Goal: Information Seeking & Learning: Find specific fact

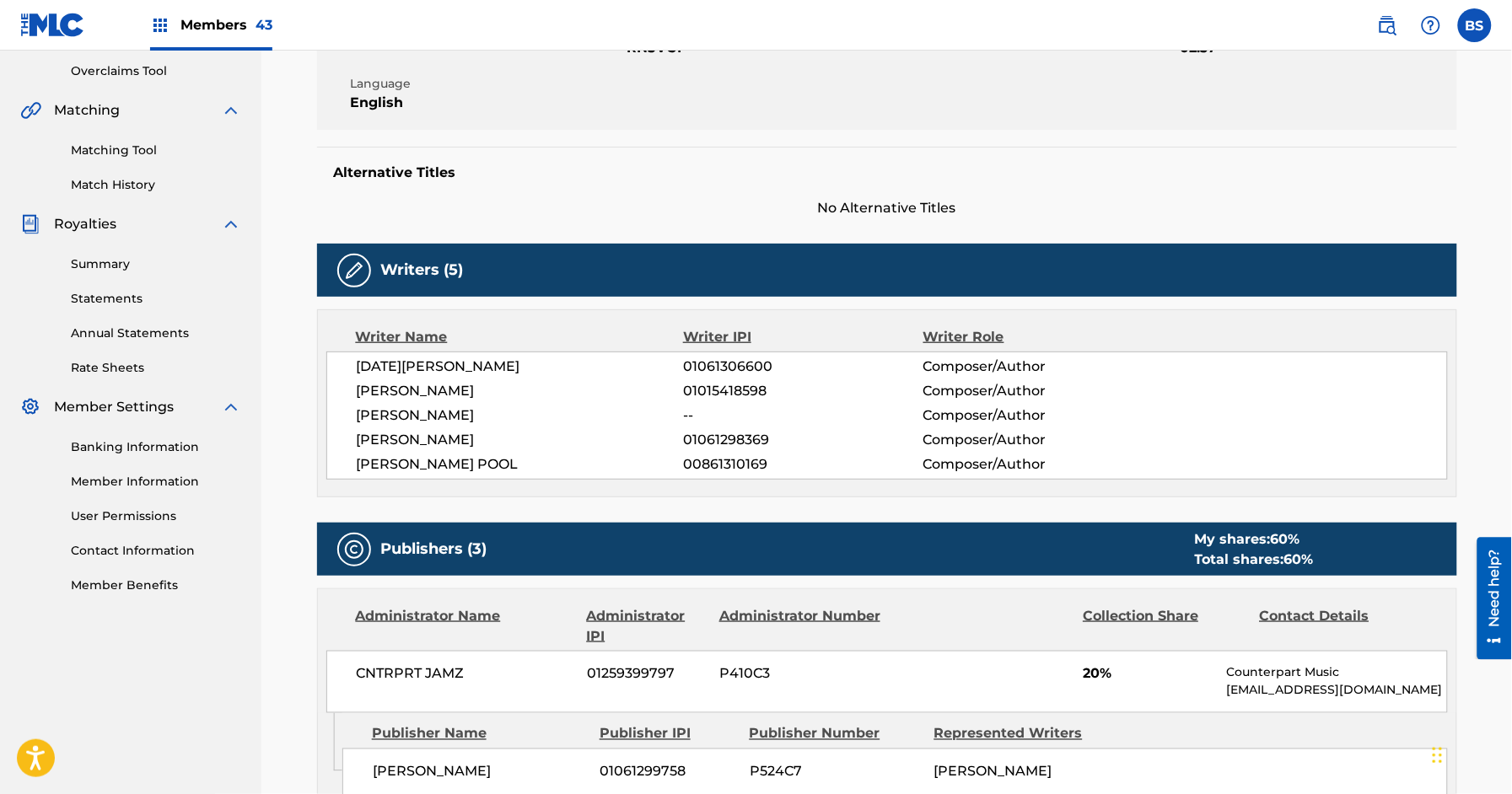
click at [251, 26] on span "Members 43" at bounding box center [226, 25] width 92 height 19
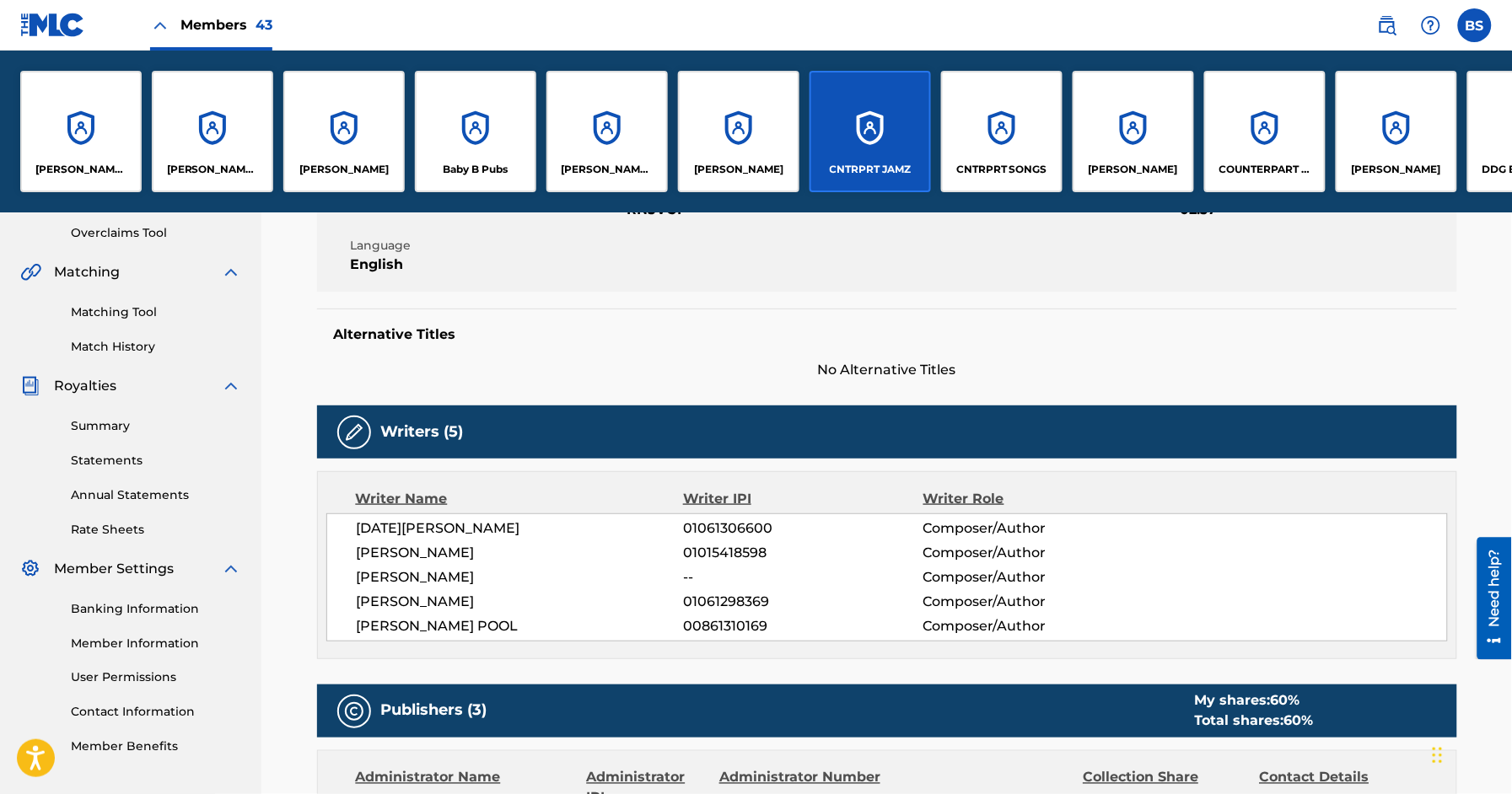
scroll to position [511, 0]
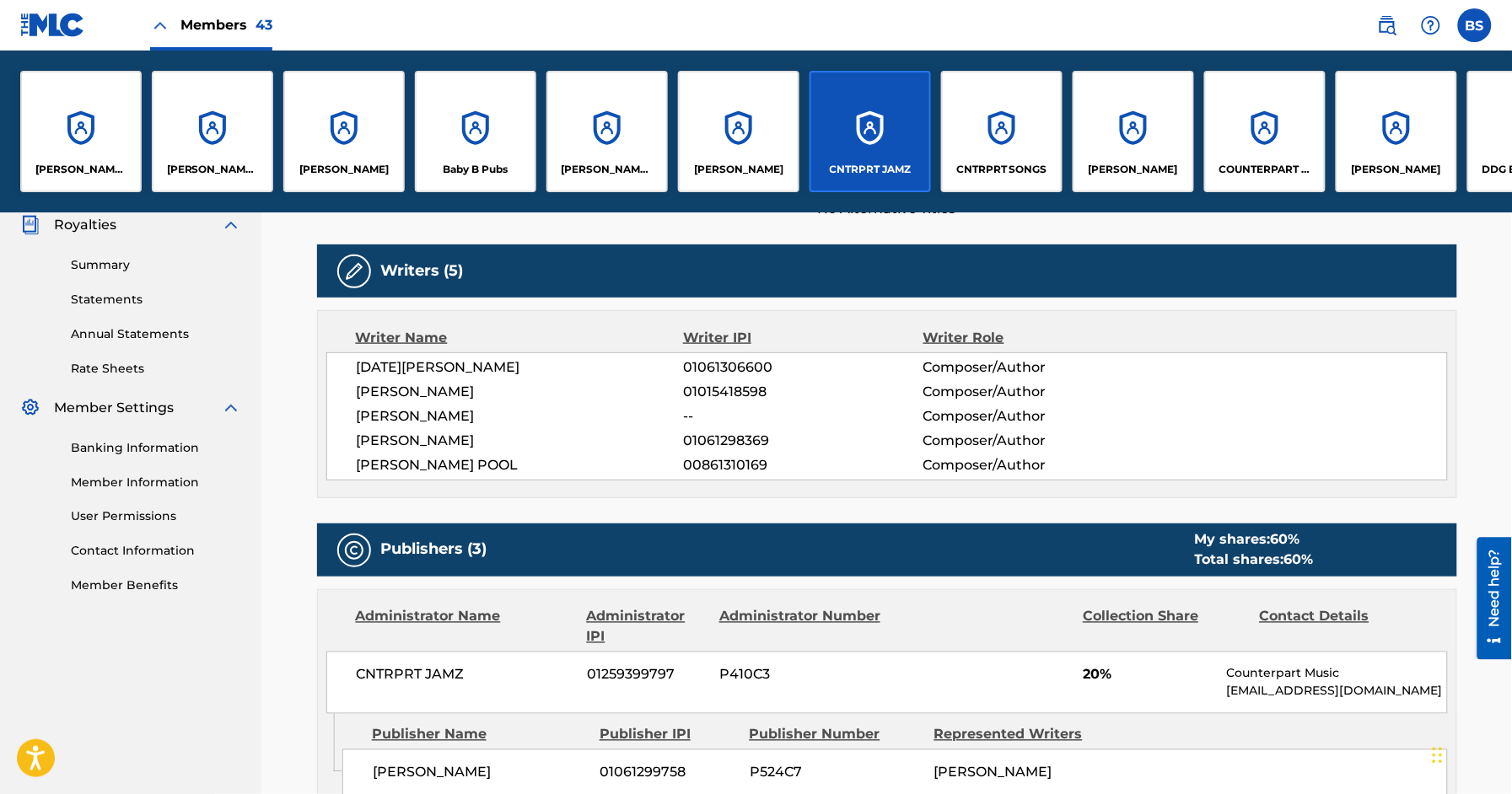
click at [979, 128] on div "CNTRPRT SONGS" at bounding box center [1001, 131] width 121 height 121
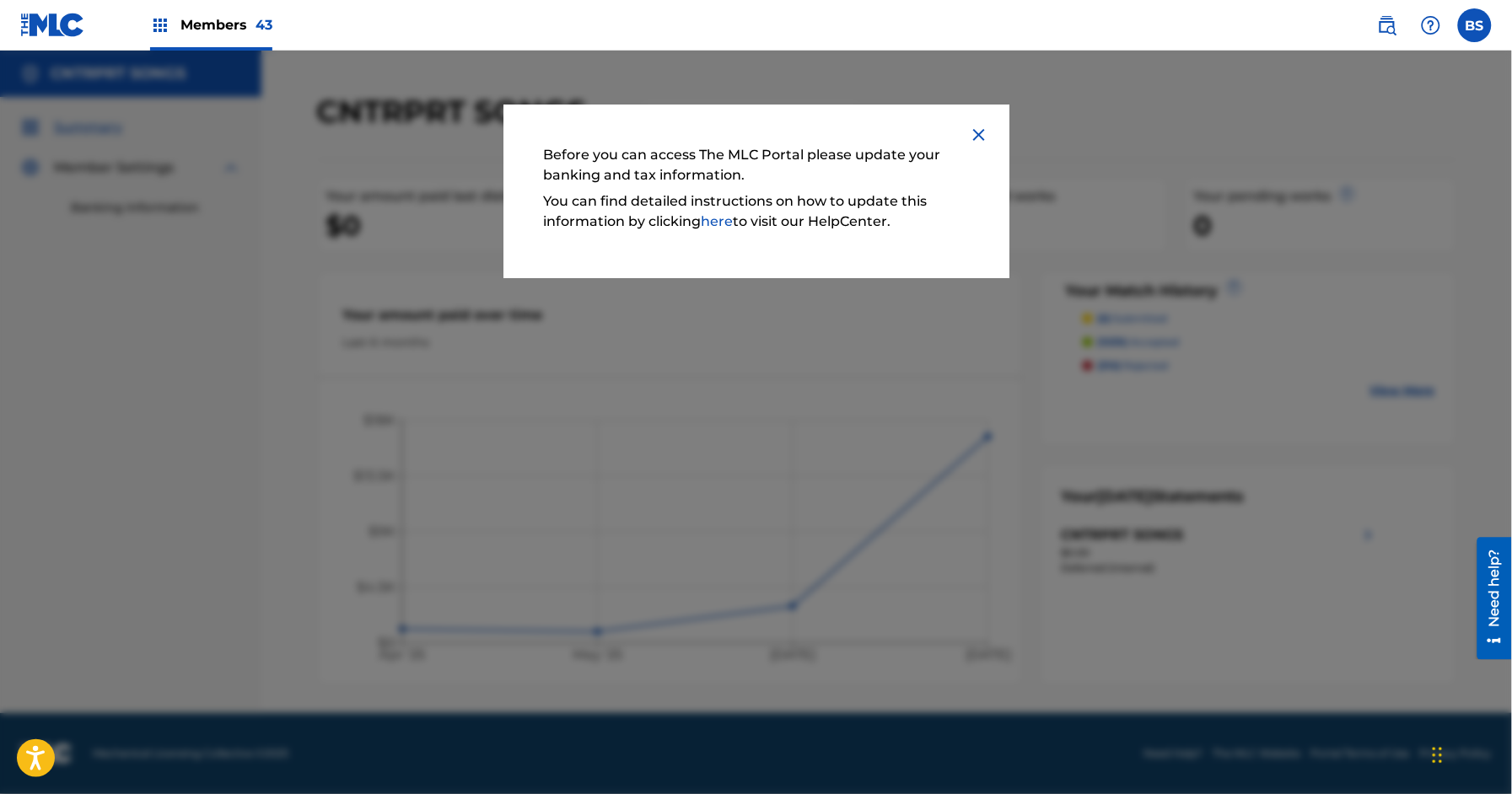
click at [980, 138] on img at bounding box center [979, 135] width 20 height 20
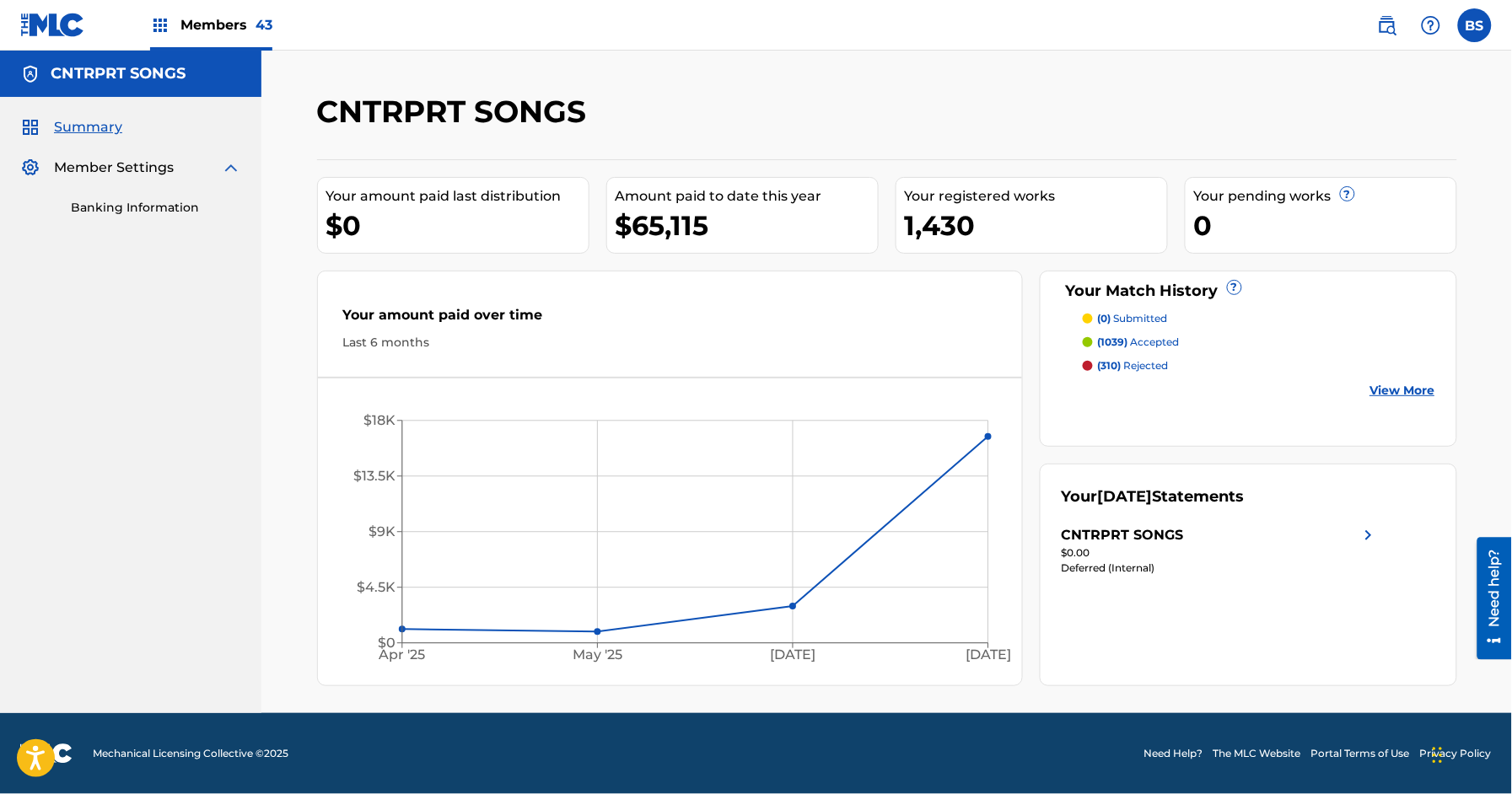
click at [80, 174] on span "Member Settings" at bounding box center [113, 168] width 119 height 20
click at [170, 213] on link "Banking Information" at bounding box center [156, 207] width 171 height 17
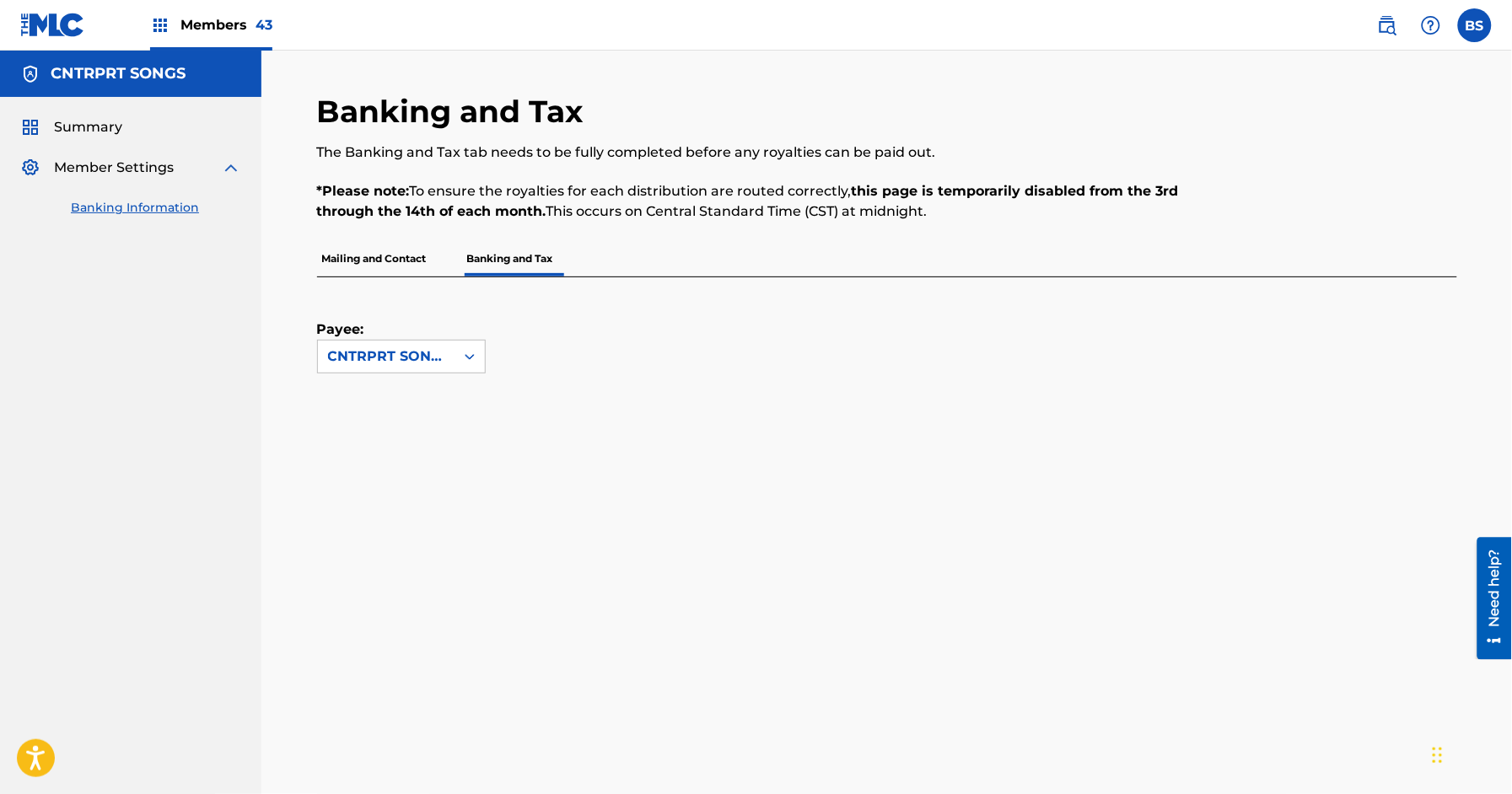
click at [127, 124] on div "Summary" at bounding box center [130, 128] width 221 height 20
click at [64, 129] on span "Summary" at bounding box center [88, 128] width 68 height 20
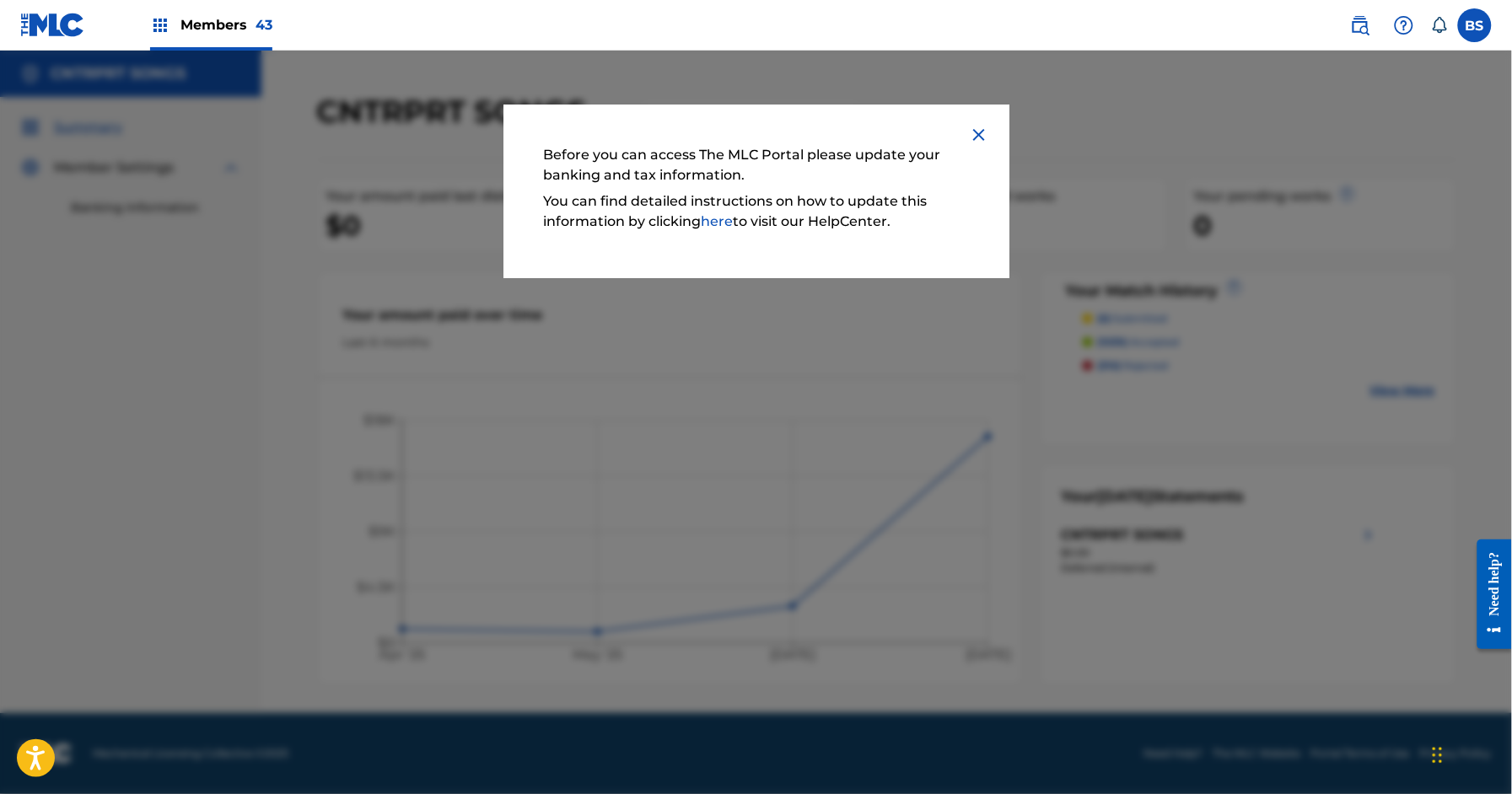
click at [979, 136] on img at bounding box center [979, 135] width 20 height 20
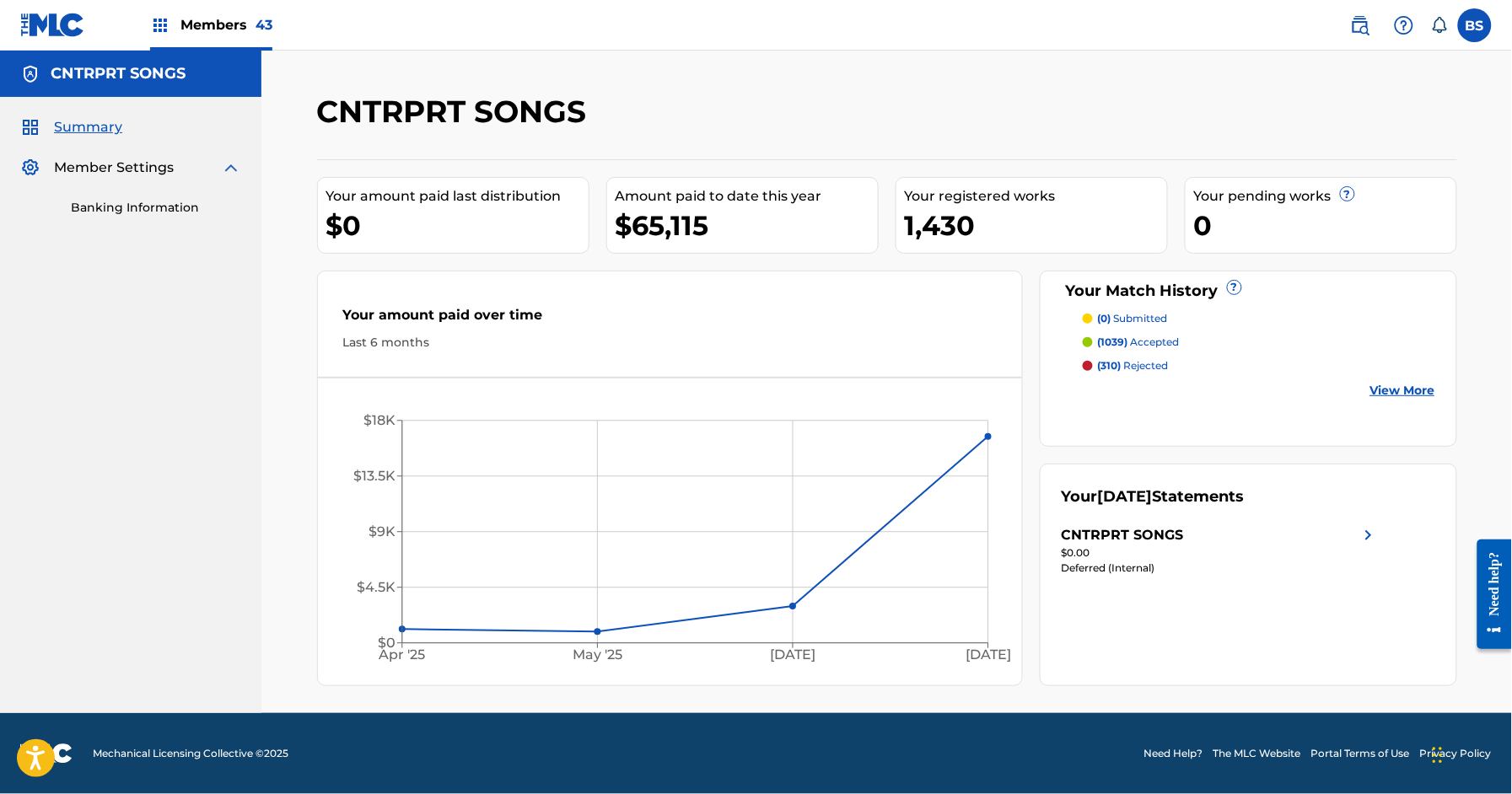
click at [182, 36] on div "Members 43" at bounding box center [212, 25] width 122 height 50
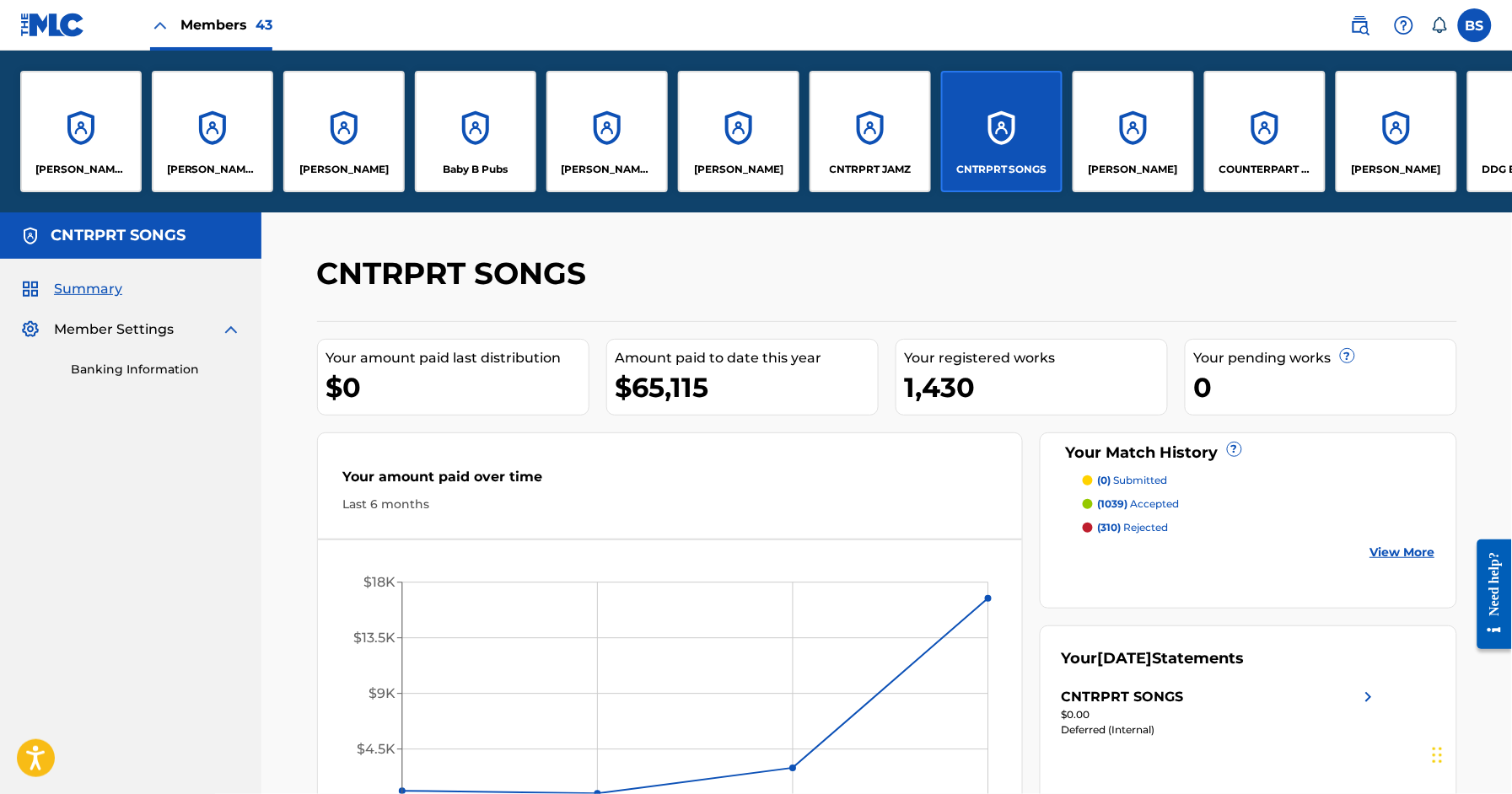
click at [871, 133] on div "CNTRPRT JAMZ" at bounding box center [870, 131] width 121 height 121
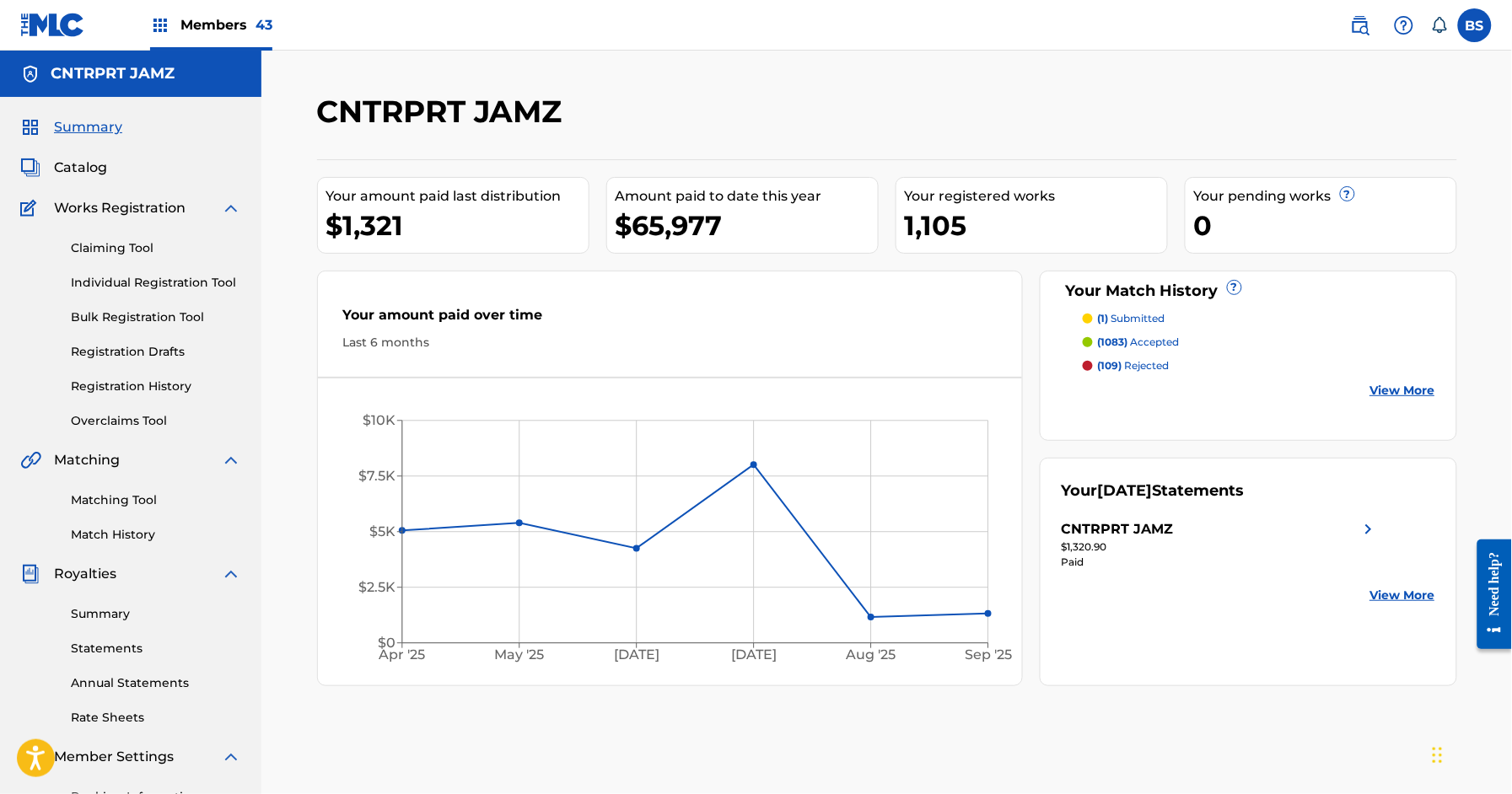
click at [193, 24] on span "Members 43" at bounding box center [226, 25] width 92 height 19
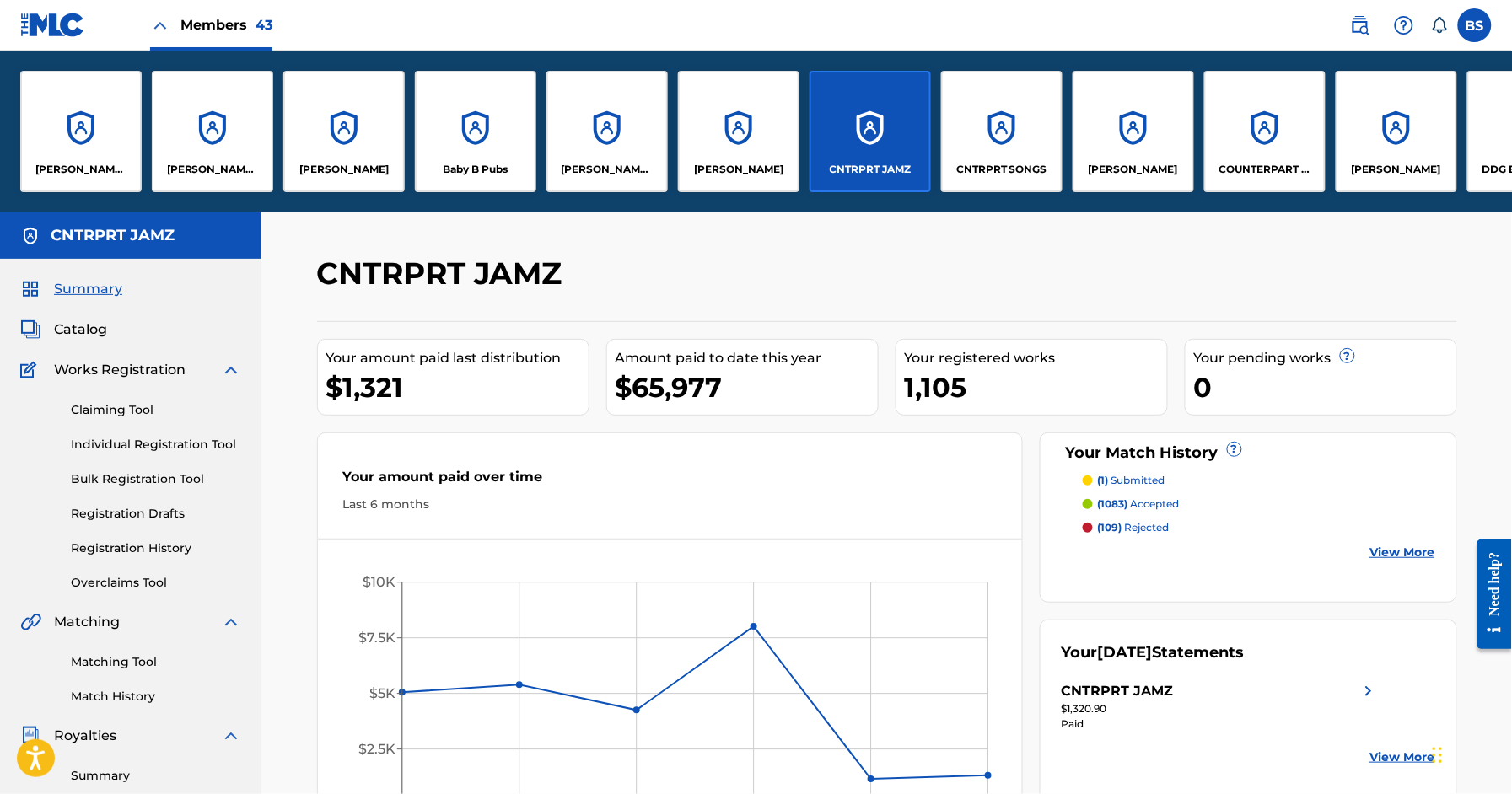
click at [999, 130] on div "CNTRPRT SONGS" at bounding box center [1001, 131] width 121 height 121
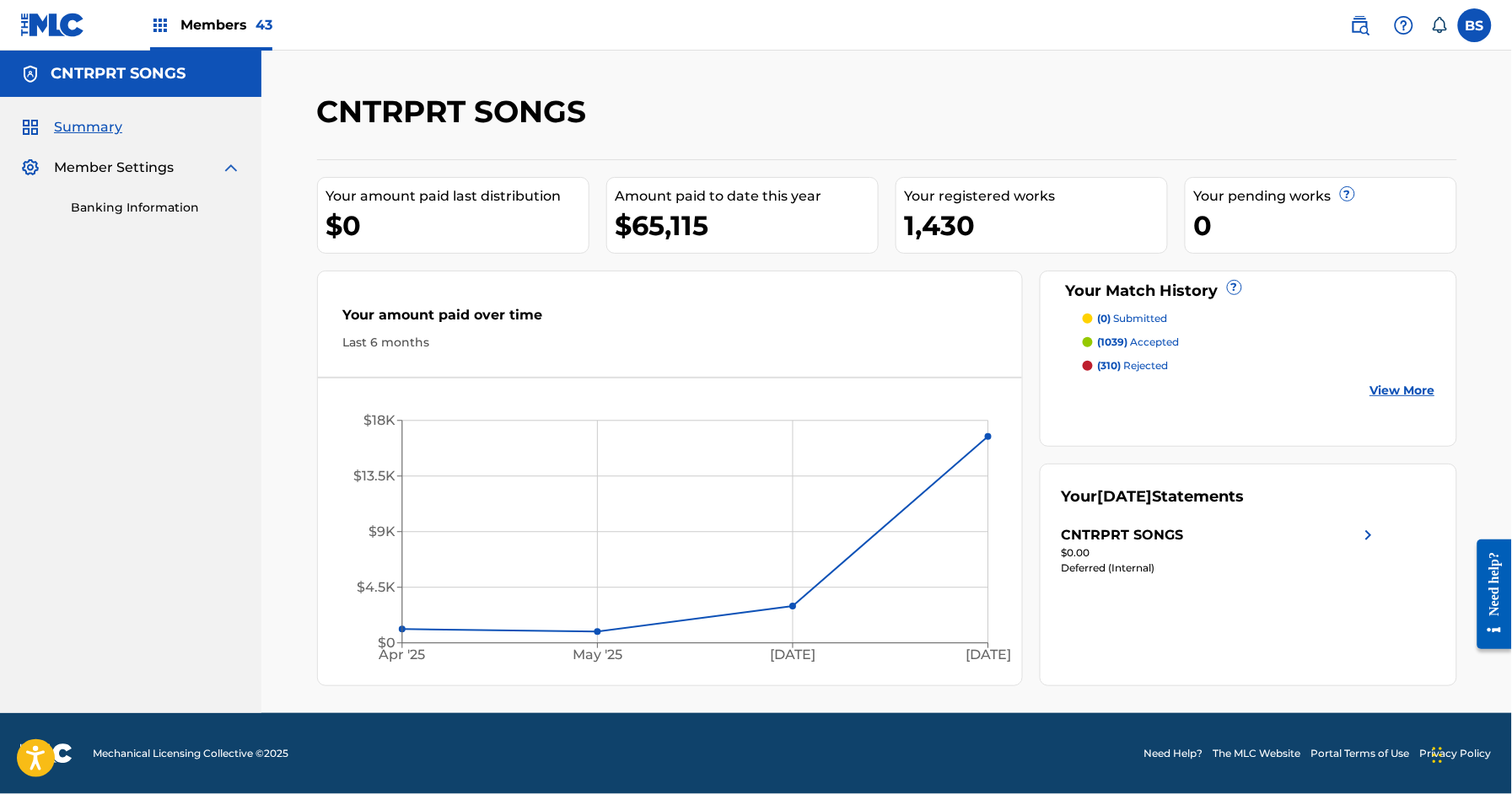
click at [109, 206] on link "Banking Information" at bounding box center [156, 207] width 171 height 17
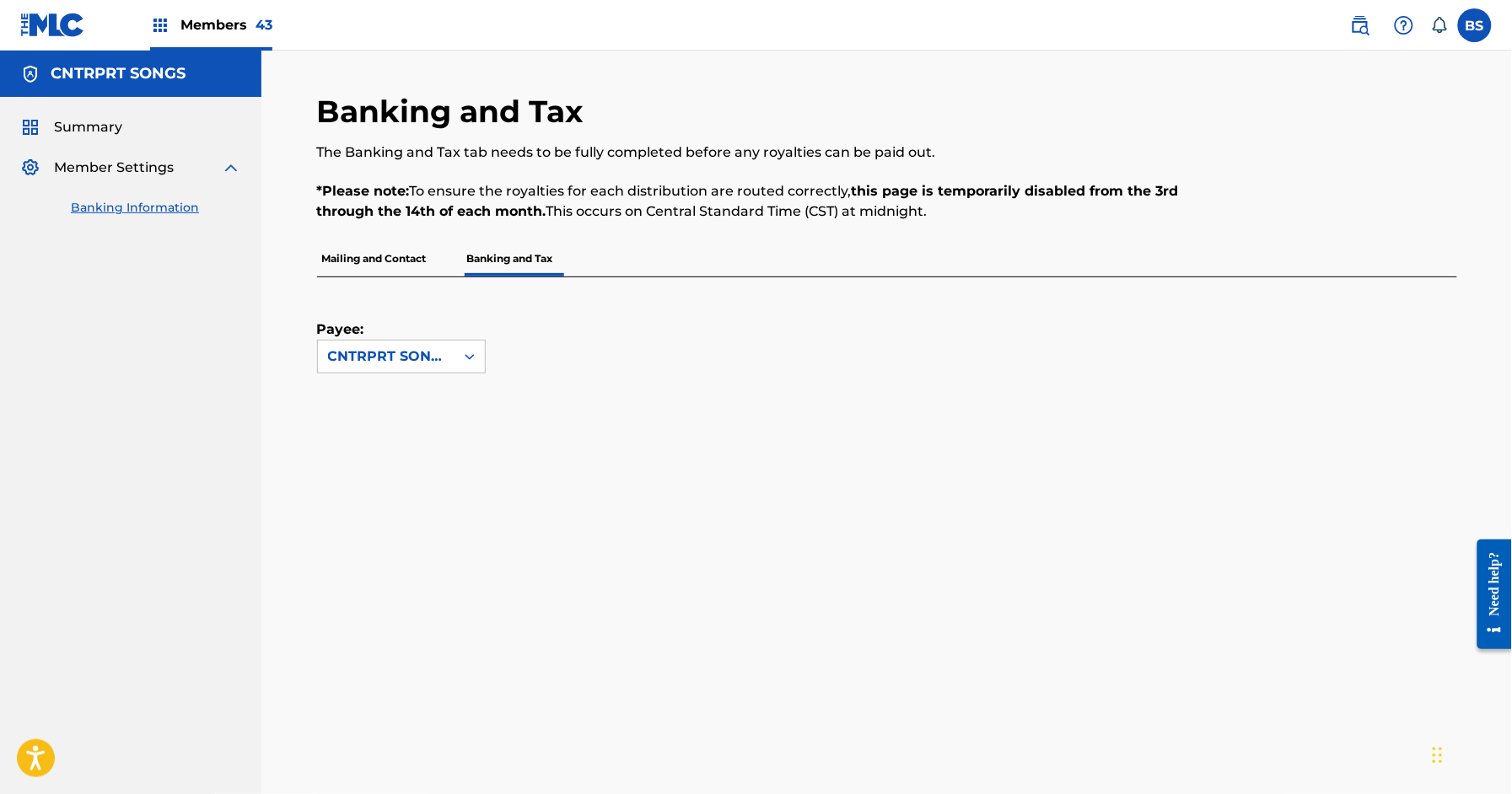
click at [391, 272] on p "Mailing and Contact" at bounding box center [375, 259] width 115 height 36
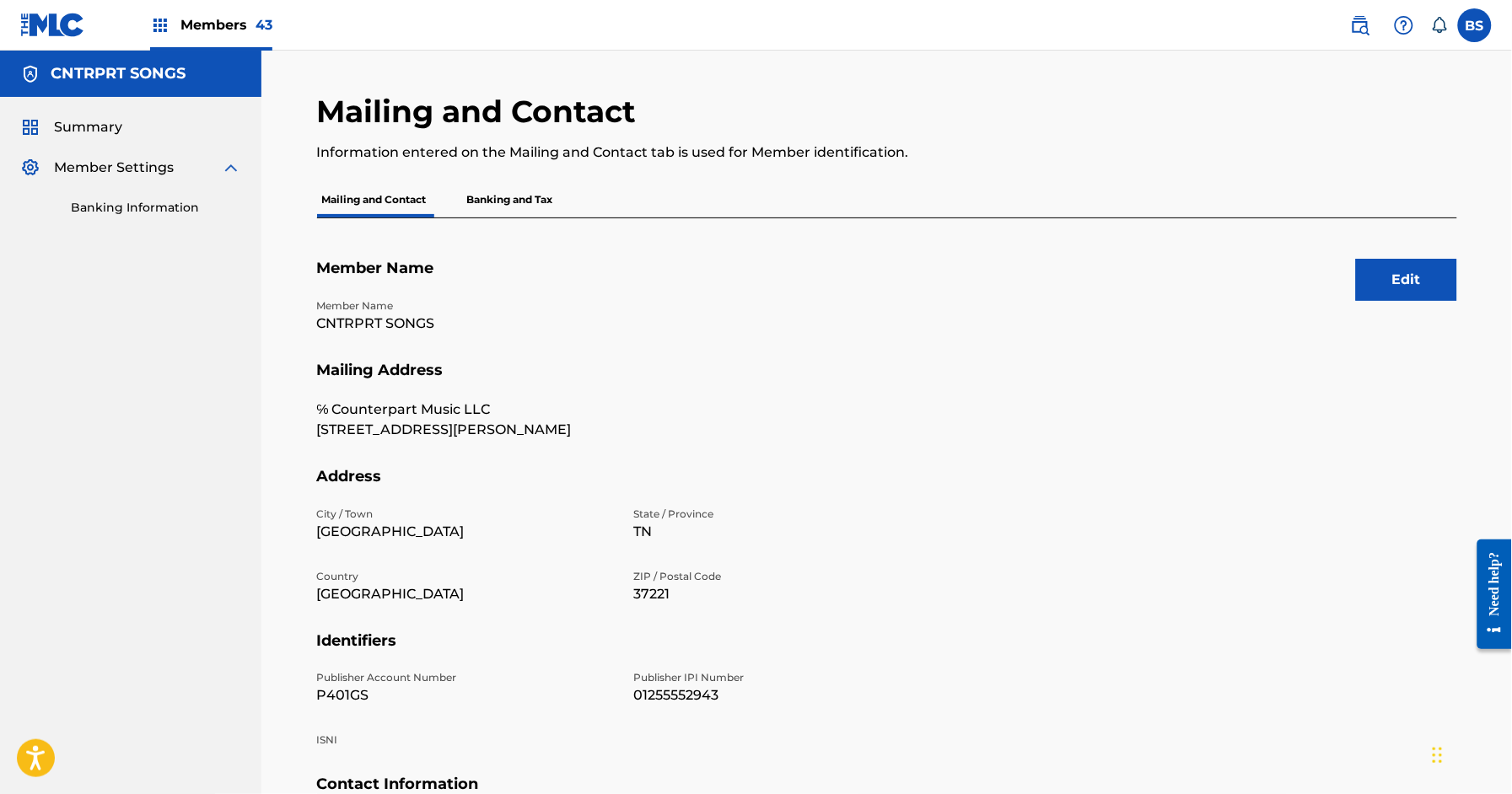
drag, startPoint x: 80, startPoint y: 129, endPoint x: 155, endPoint y: 146, distance: 76.9
click at [81, 129] on span "Summary" at bounding box center [88, 128] width 68 height 20
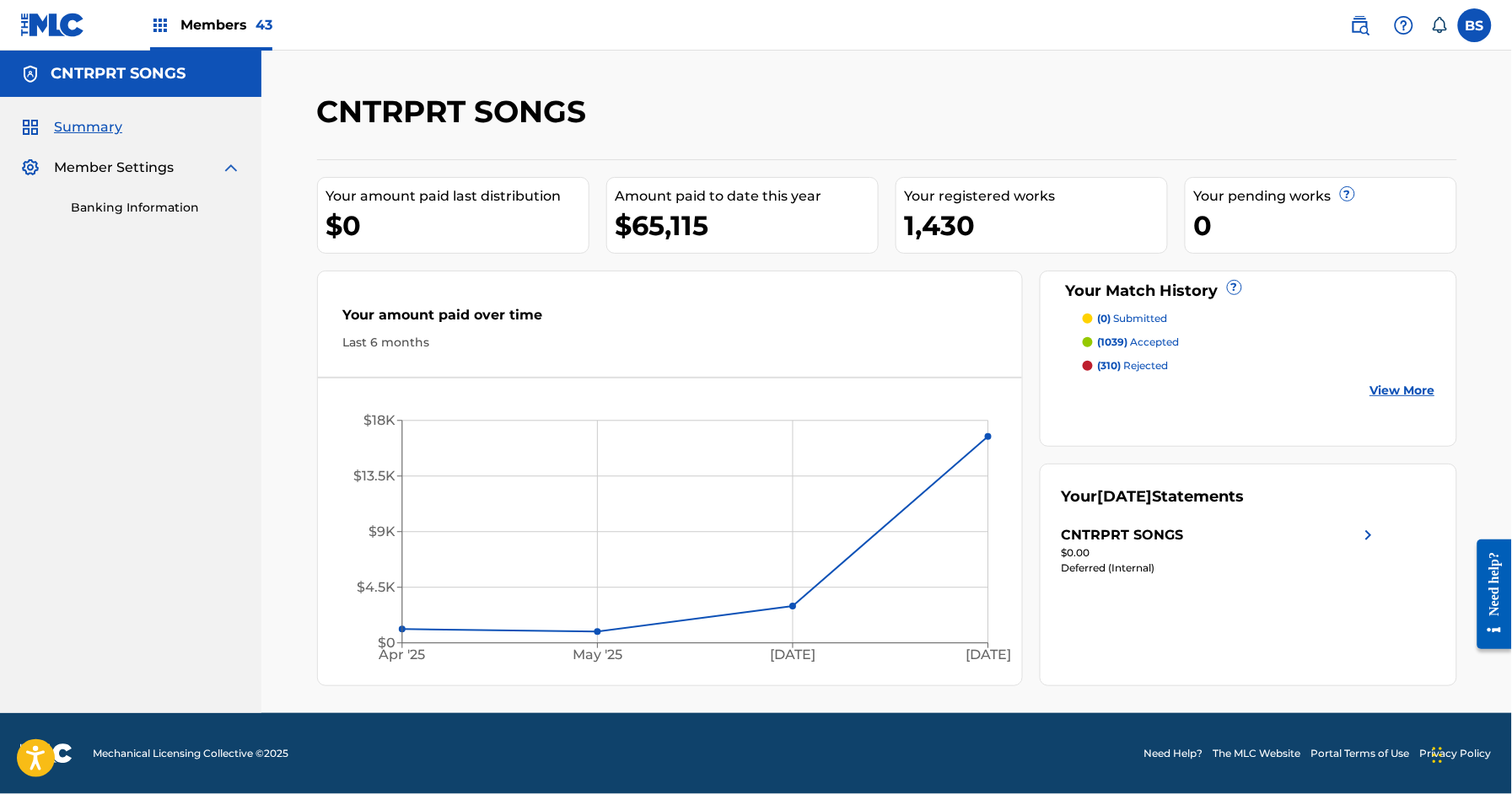
click at [1366, 24] on img at bounding box center [1361, 26] width 20 height 20
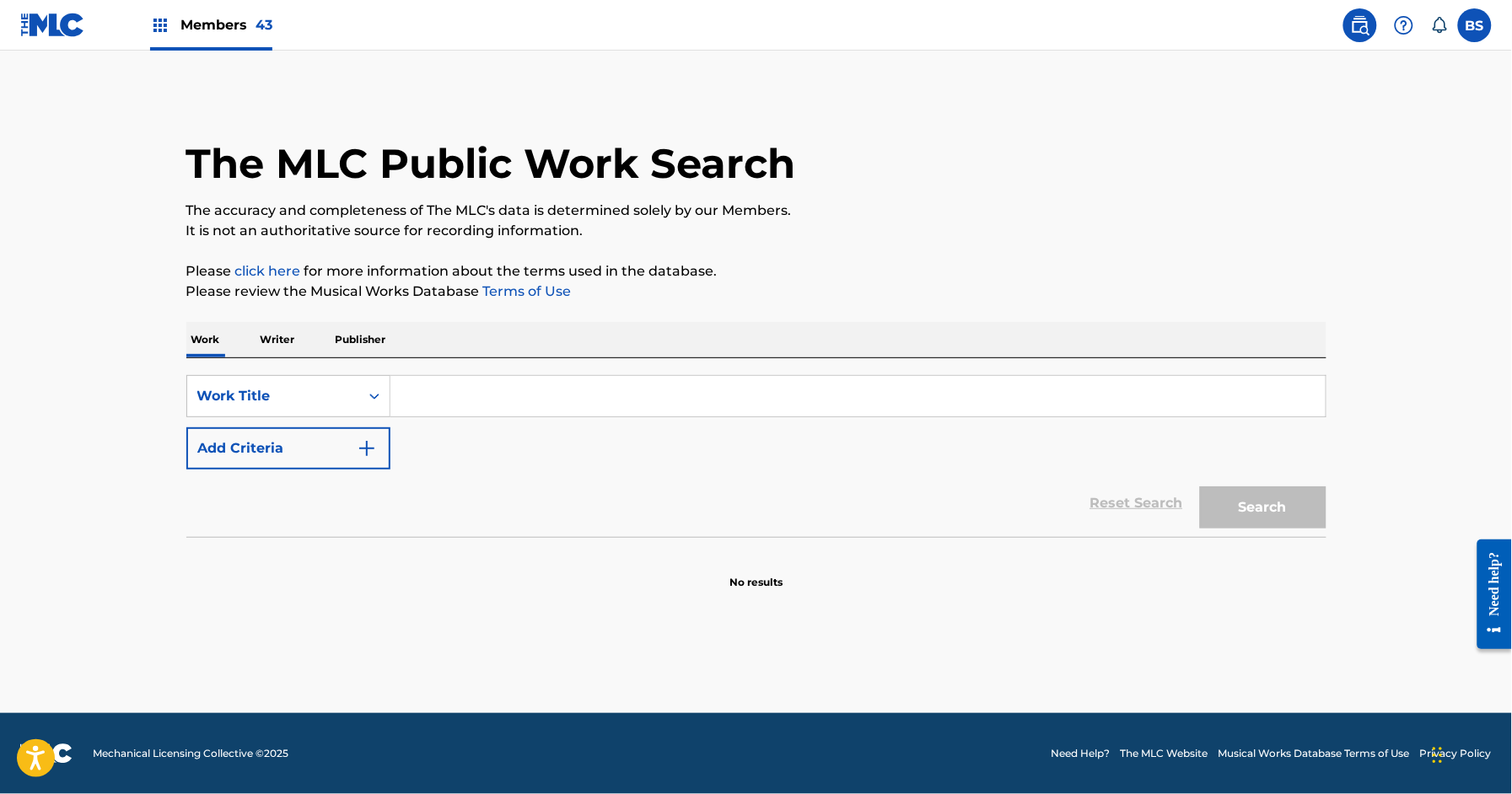
click at [471, 387] on input "Search Form" at bounding box center [858, 397] width 936 height 40
paste input "Lean 2 da Side"
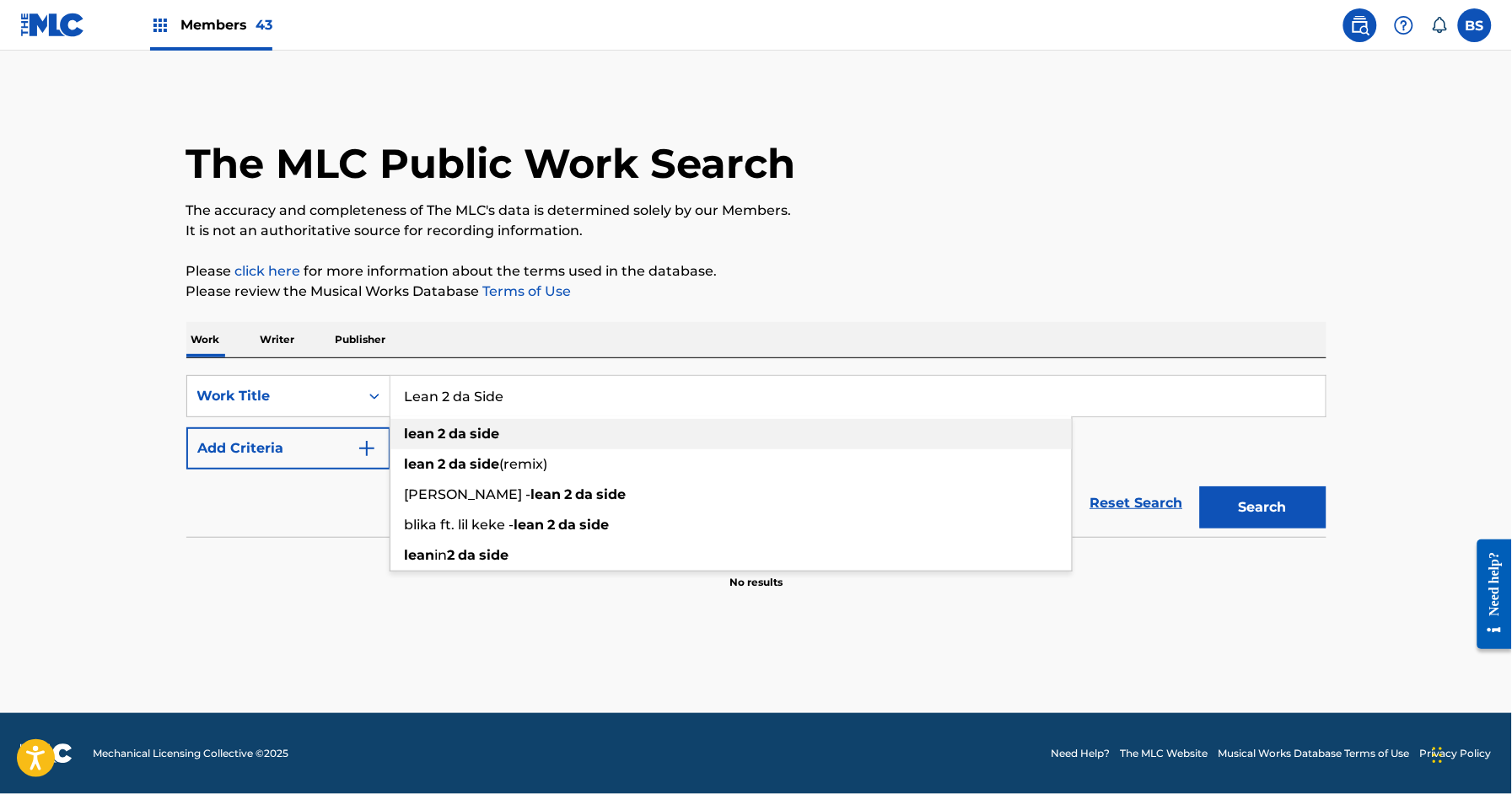
click at [430, 422] on div "lean 2 da side" at bounding box center [730, 434] width 681 height 30
type input "lean 2 da side"
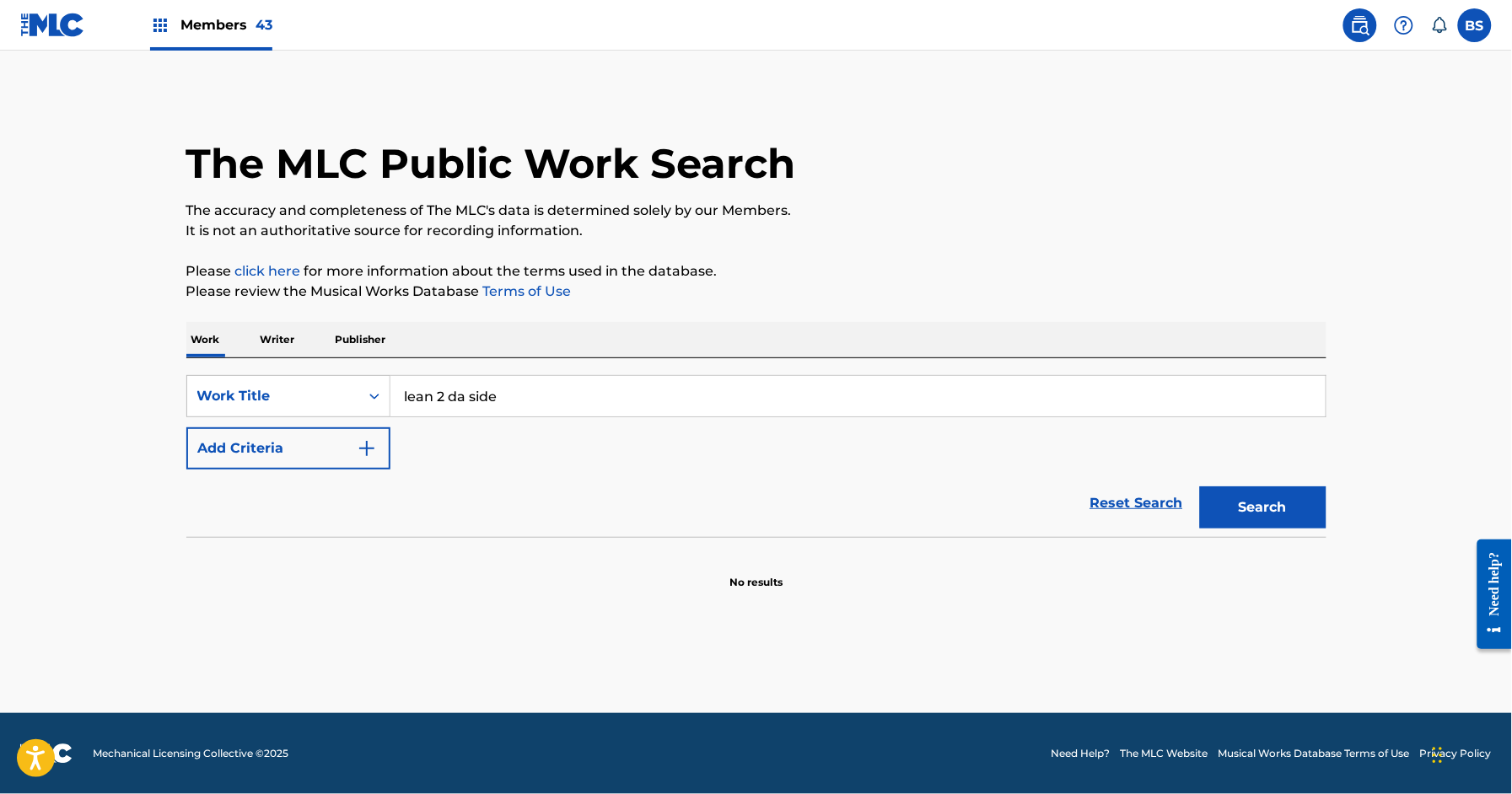
click at [309, 440] on button "Add Criteria" at bounding box center [288, 449] width 204 height 42
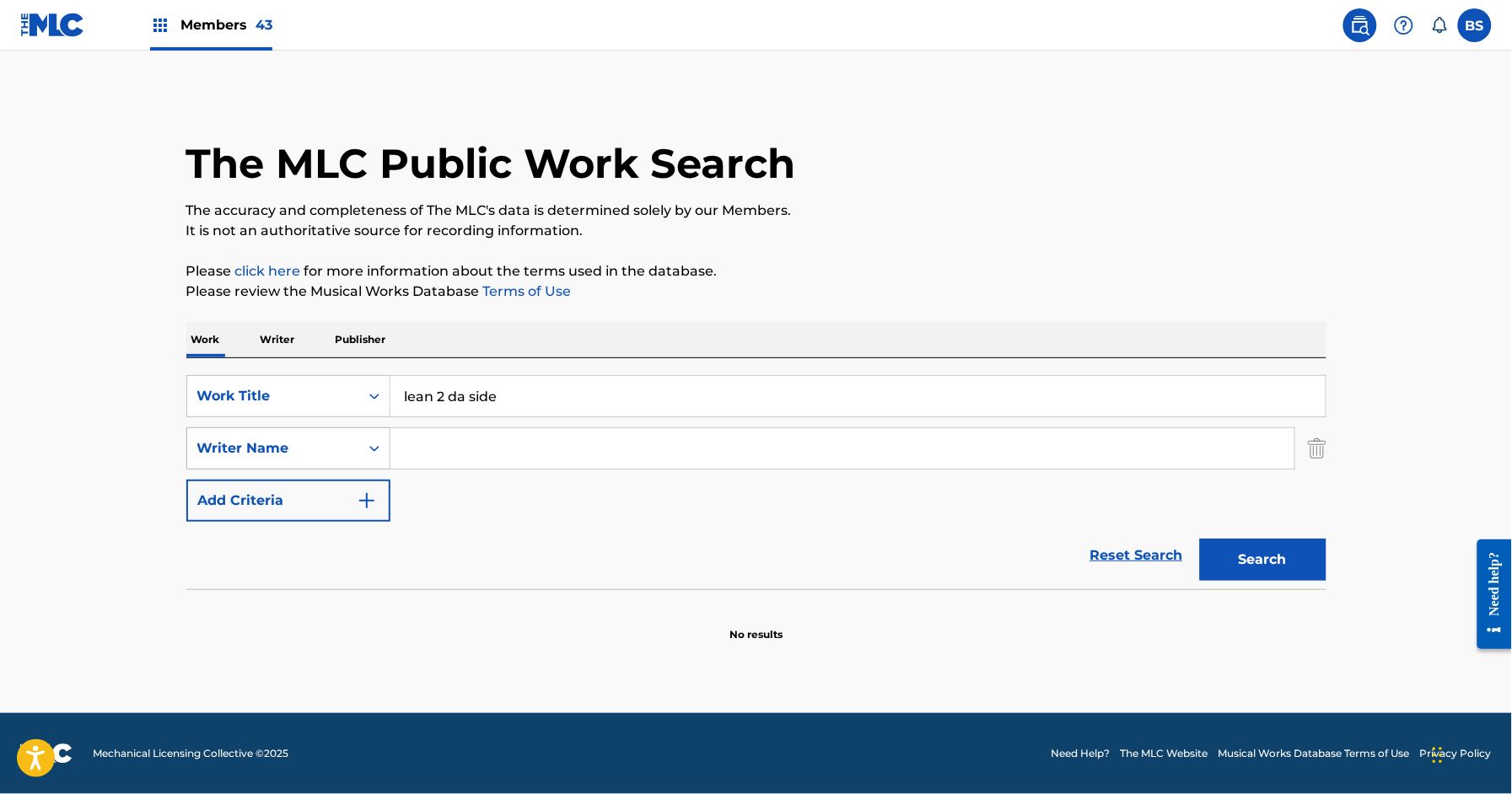
click at [318, 439] on div "Writer Name" at bounding box center [273, 449] width 151 height 20
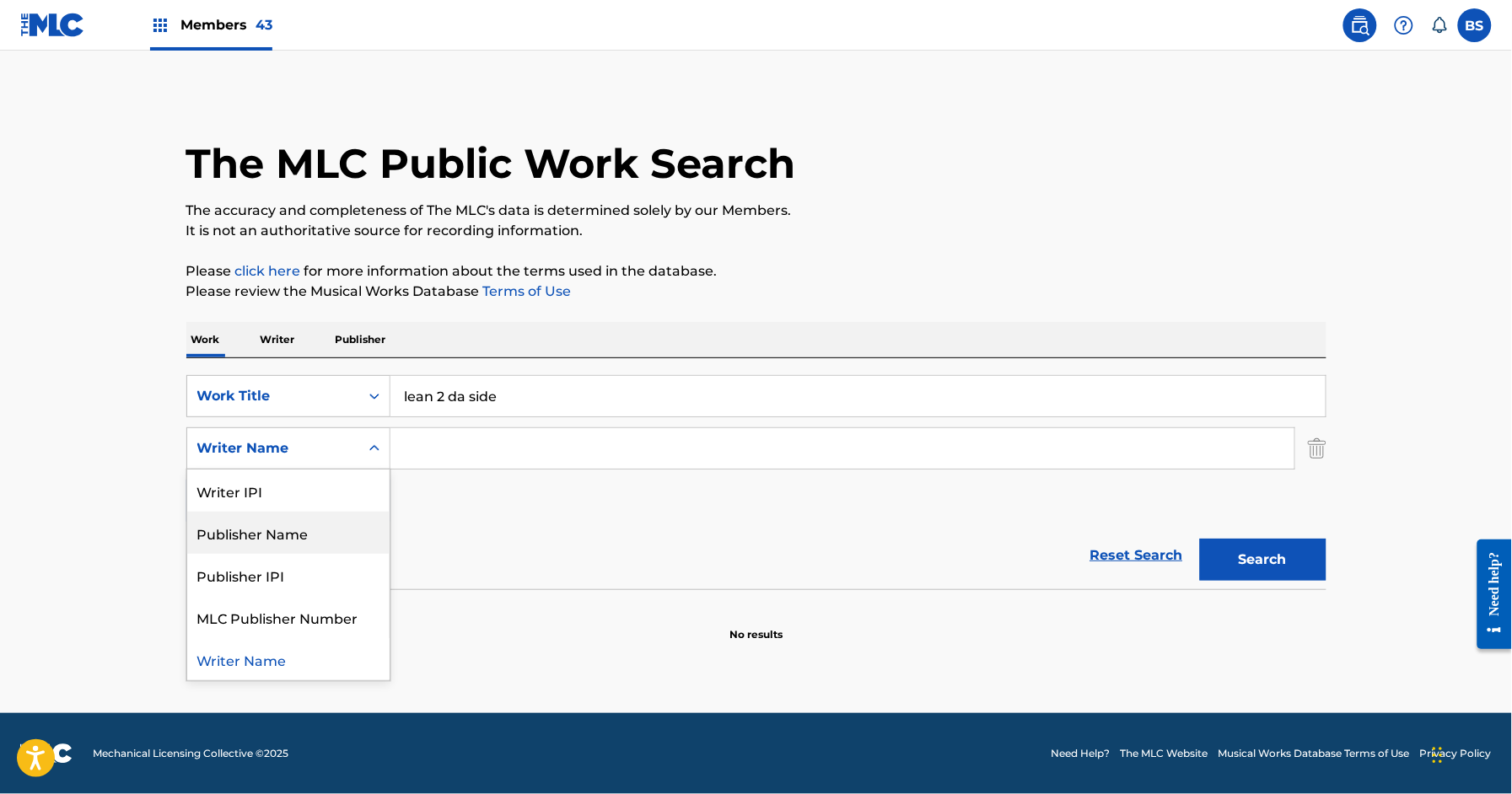
drag, startPoint x: 286, startPoint y: 543, endPoint x: 306, endPoint y: 534, distance: 21.9
click at [290, 540] on div "Publisher Name" at bounding box center [288, 532] width 202 height 42
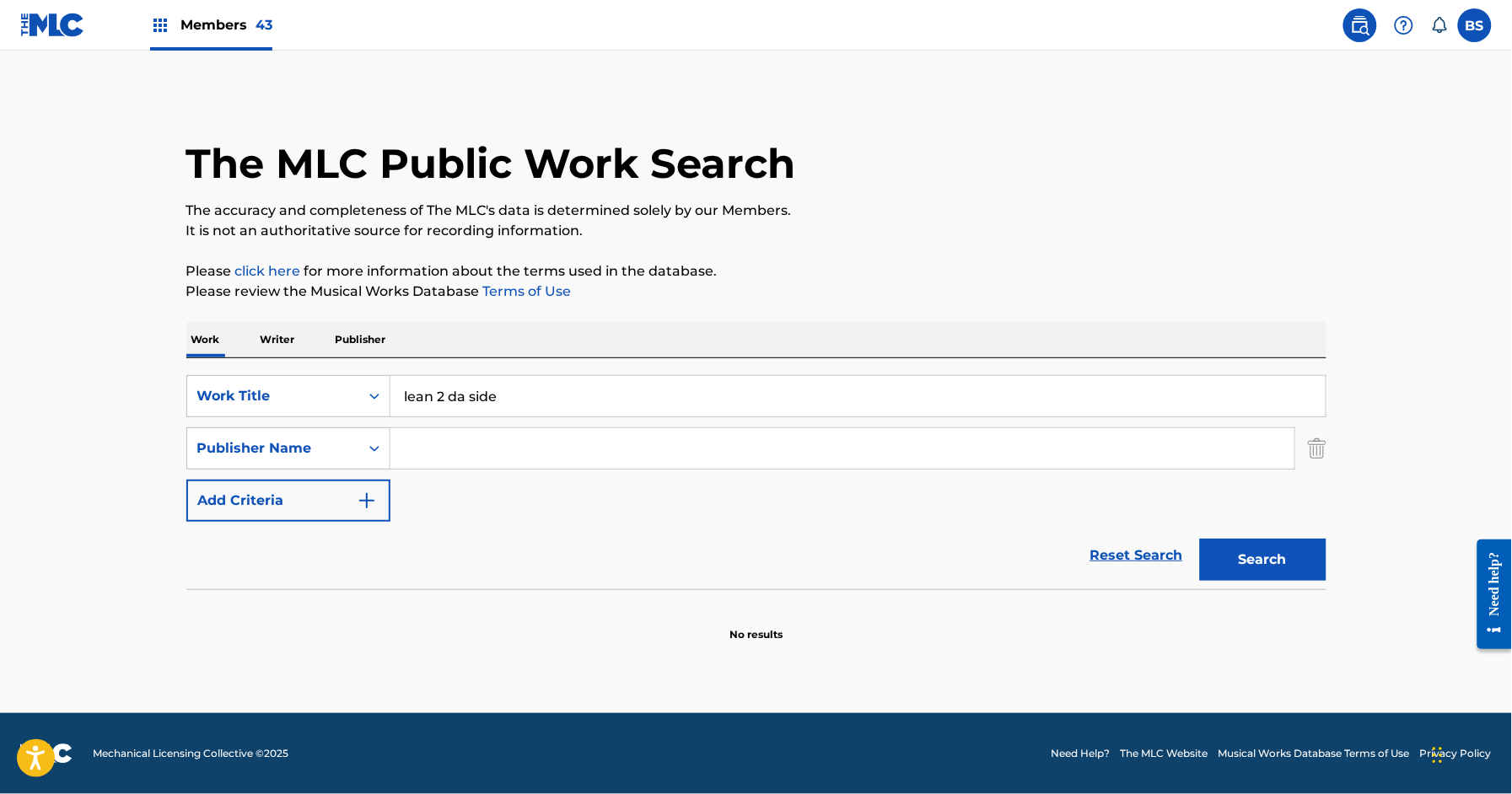
drag, startPoint x: 454, startPoint y: 465, endPoint x: 460, endPoint y: 445, distance: 20.9
click at [457, 454] on input "Search Form" at bounding box center [843, 449] width 905 height 40
click at [1200, 539] on button "Search" at bounding box center [1263, 560] width 127 height 42
click at [458, 448] on input "cntrprt songs" at bounding box center [843, 449] width 905 height 40
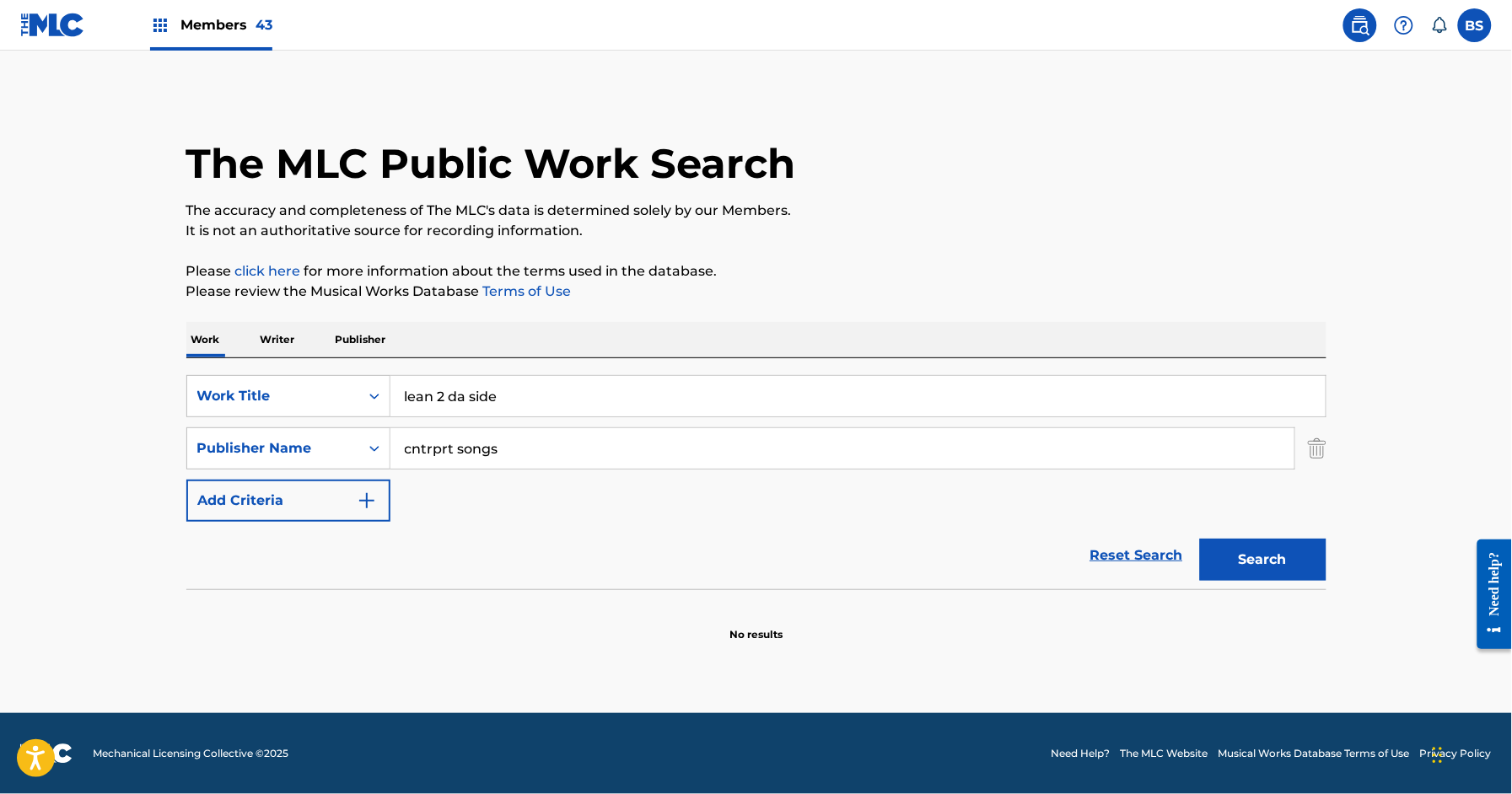
click at [458, 448] on input "cntrprt songs" at bounding box center [843, 449] width 905 height 40
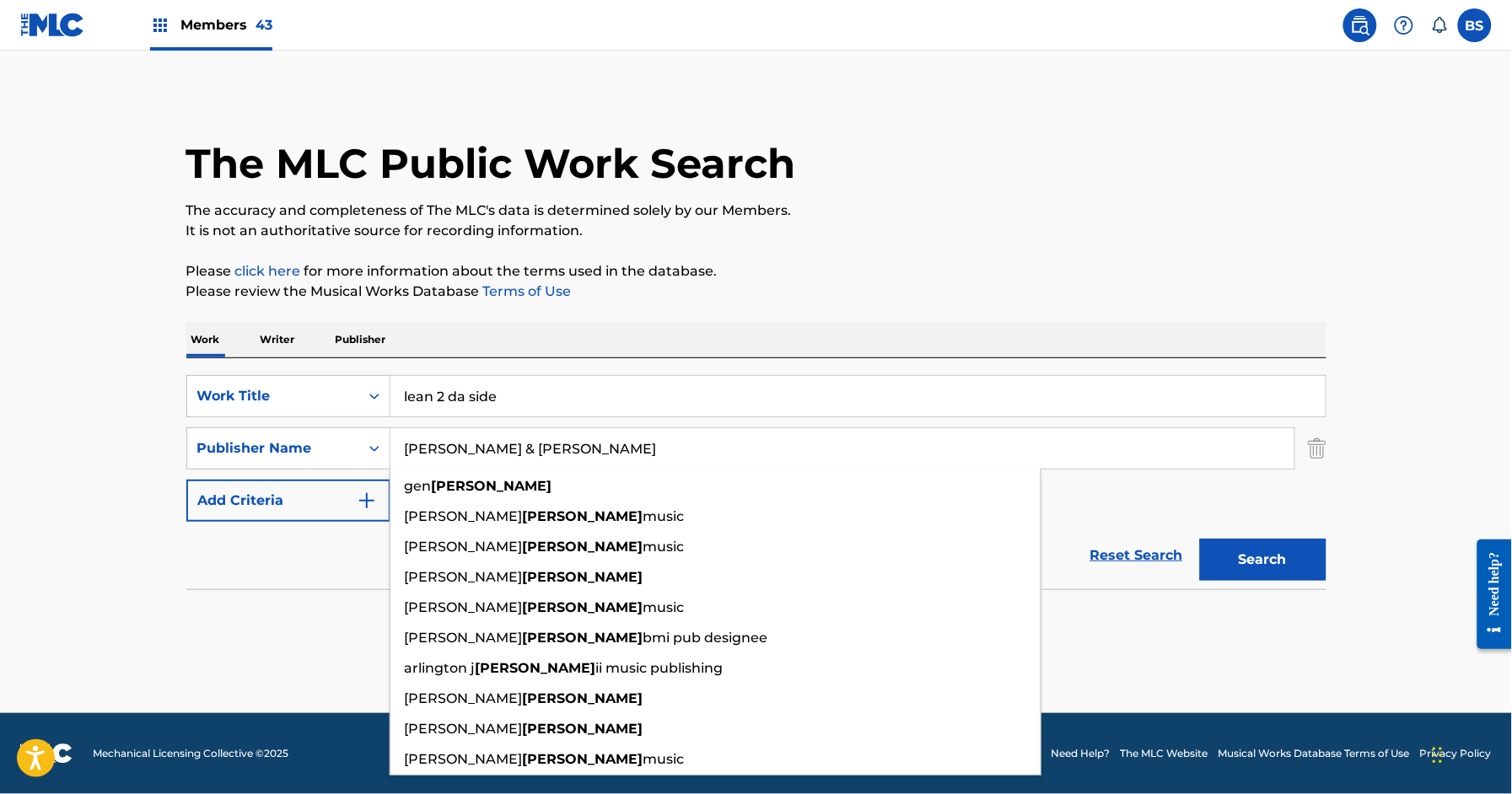
type input "[PERSON_NAME] & [PERSON_NAME]"
click at [1200, 539] on button "Search" at bounding box center [1263, 560] width 127 height 42
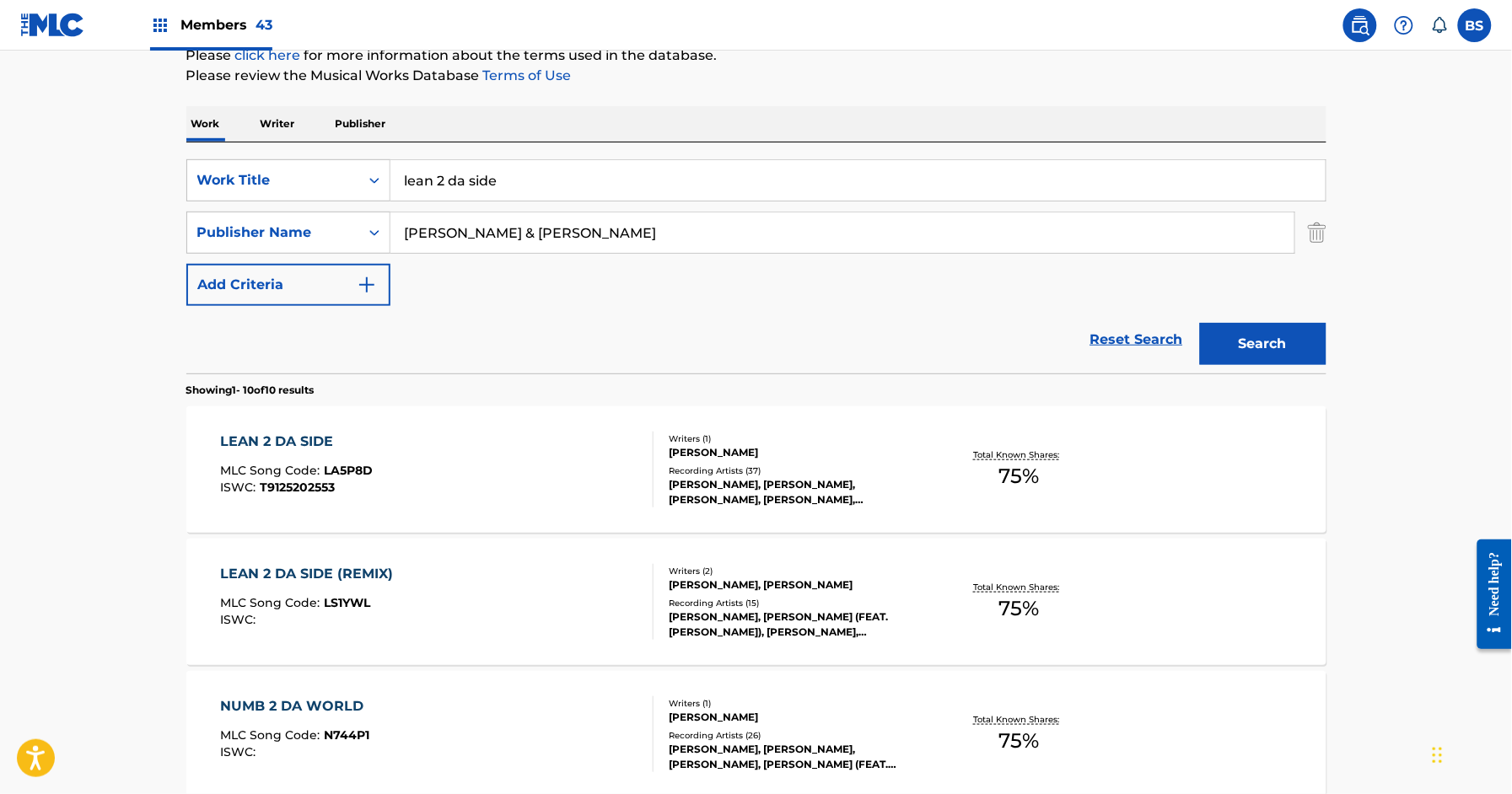
scroll to position [230, 0]
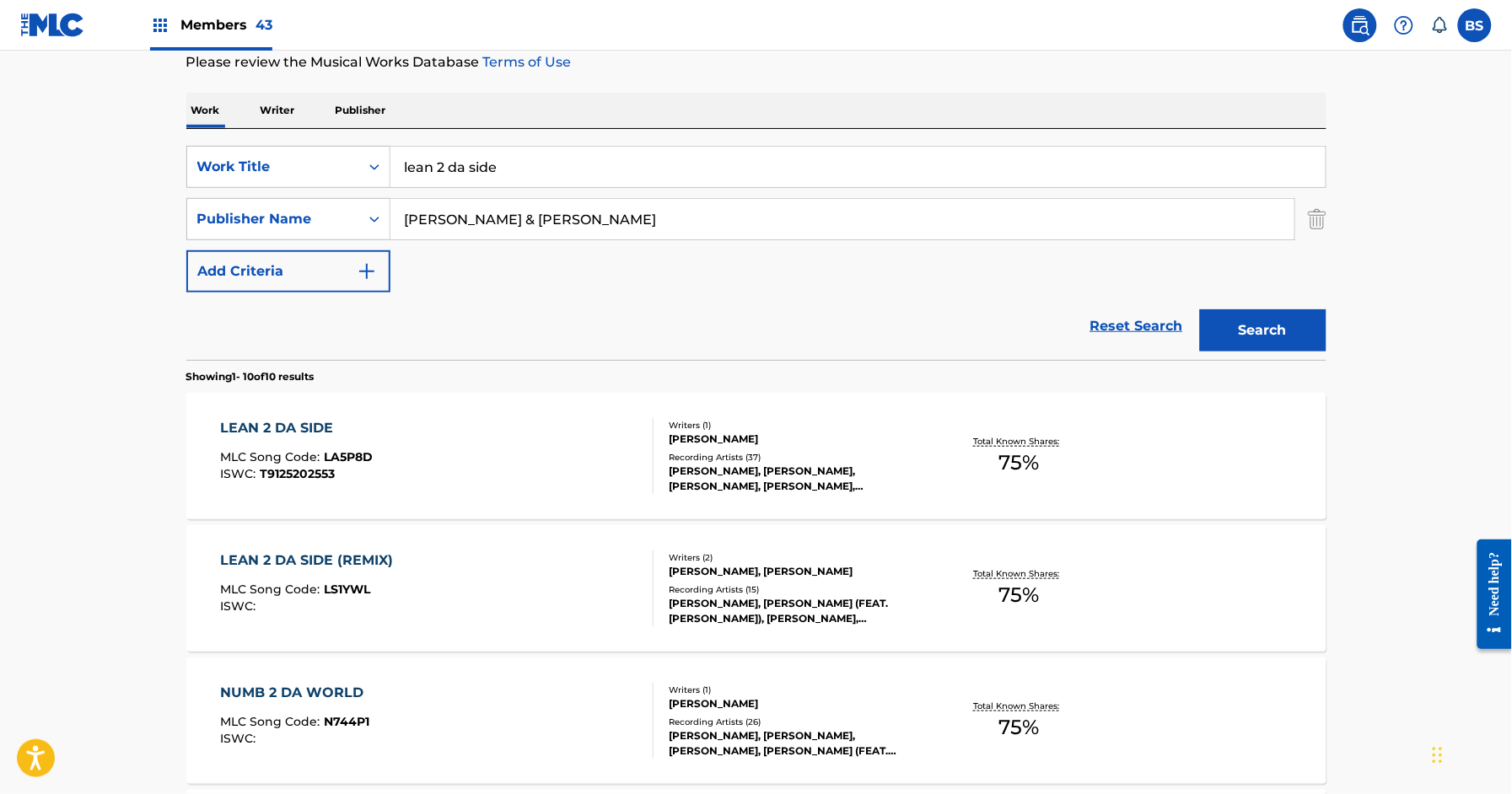
click at [501, 469] on div "LEAN 2 DA SIDE MLC Song Code : LA5P8D ISWC : T9125202553" at bounding box center [436, 456] width 433 height 76
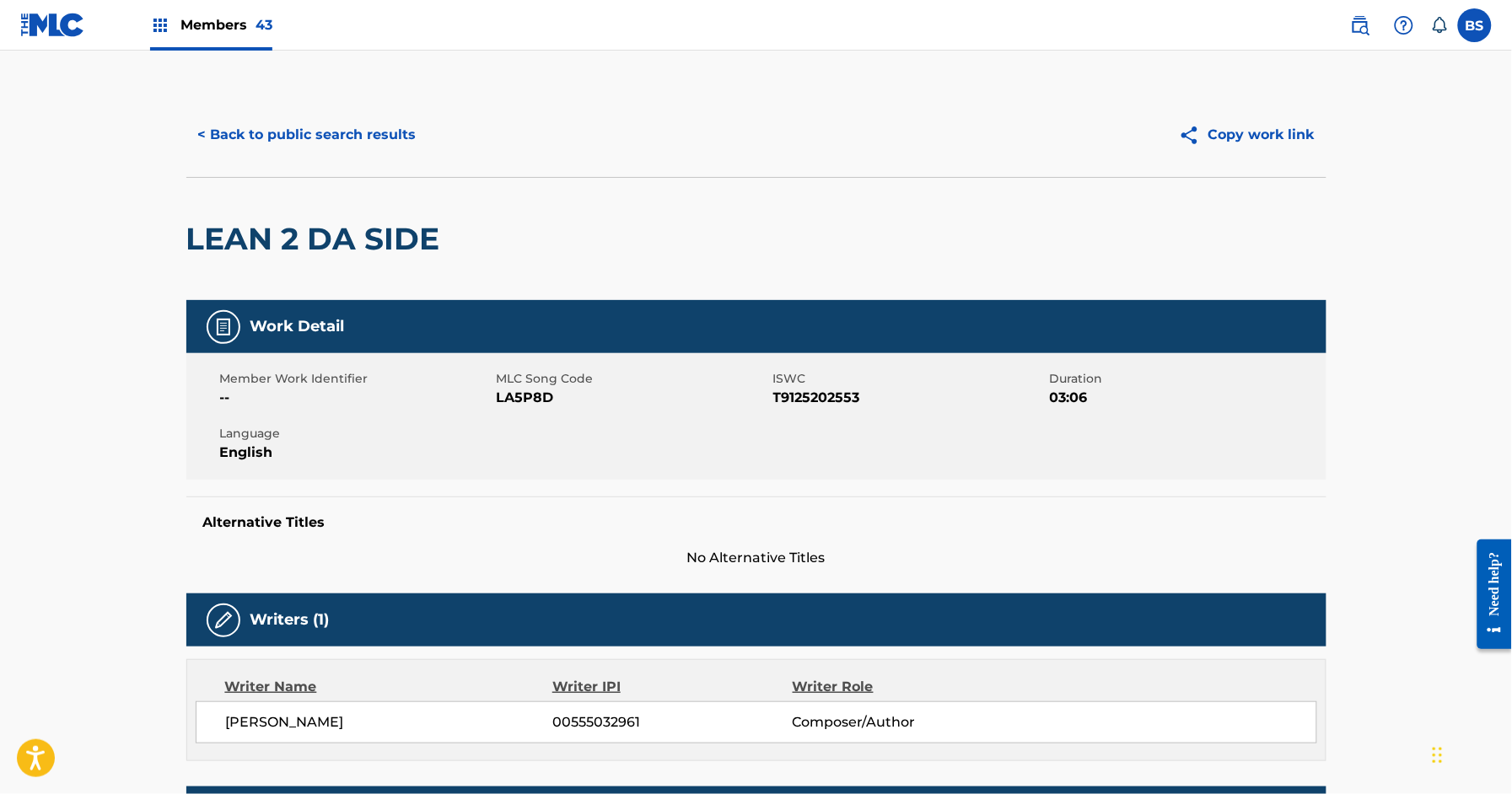
drag, startPoint x: 226, startPoint y: 26, endPoint x: 264, endPoint y: 40, distance: 40.5
click at [225, 26] on span "Members 43" at bounding box center [226, 25] width 92 height 19
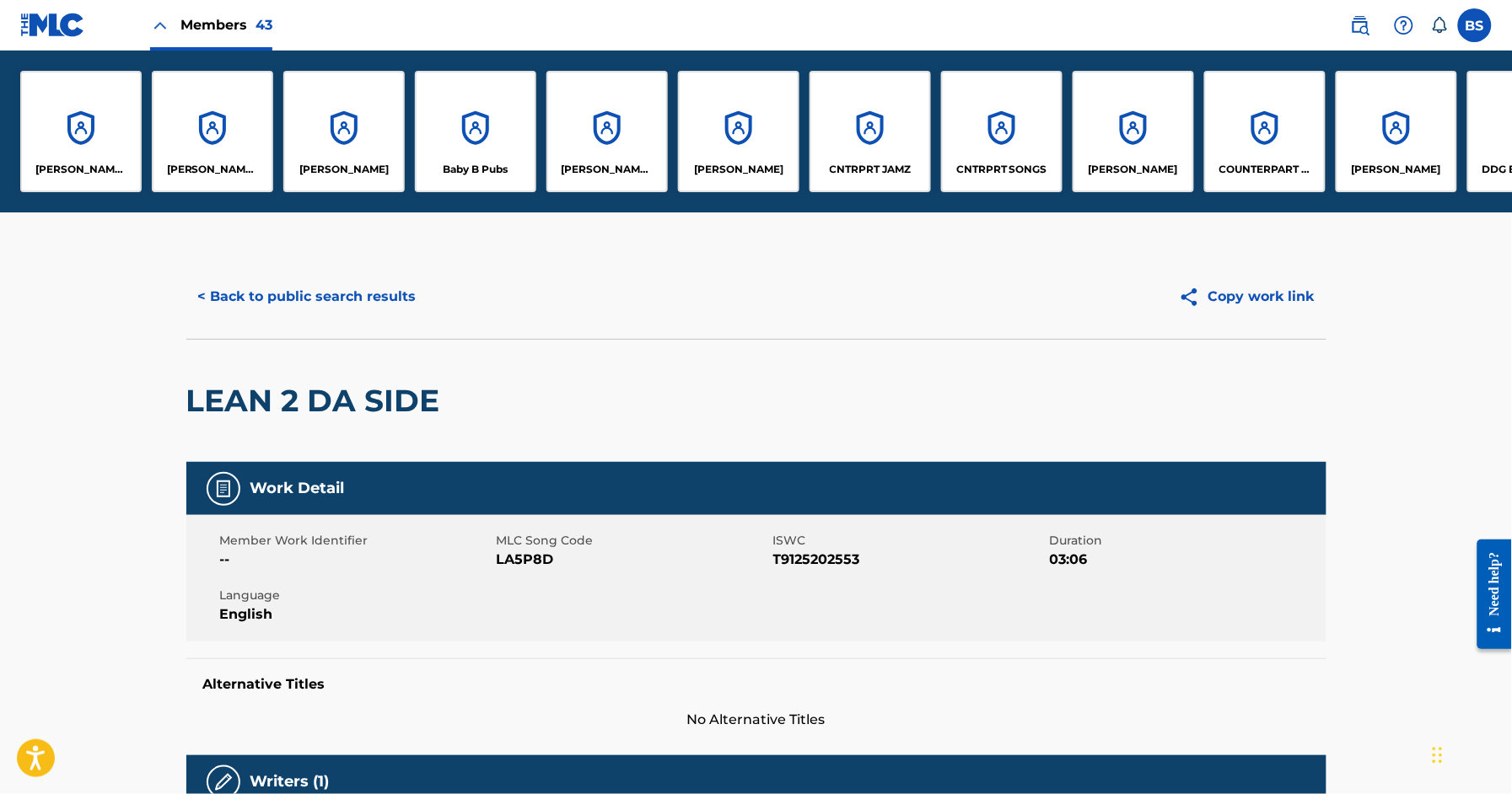
click at [999, 133] on div "CNTRPRT SONGS" at bounding box center [1001, 131] width 121 height 121
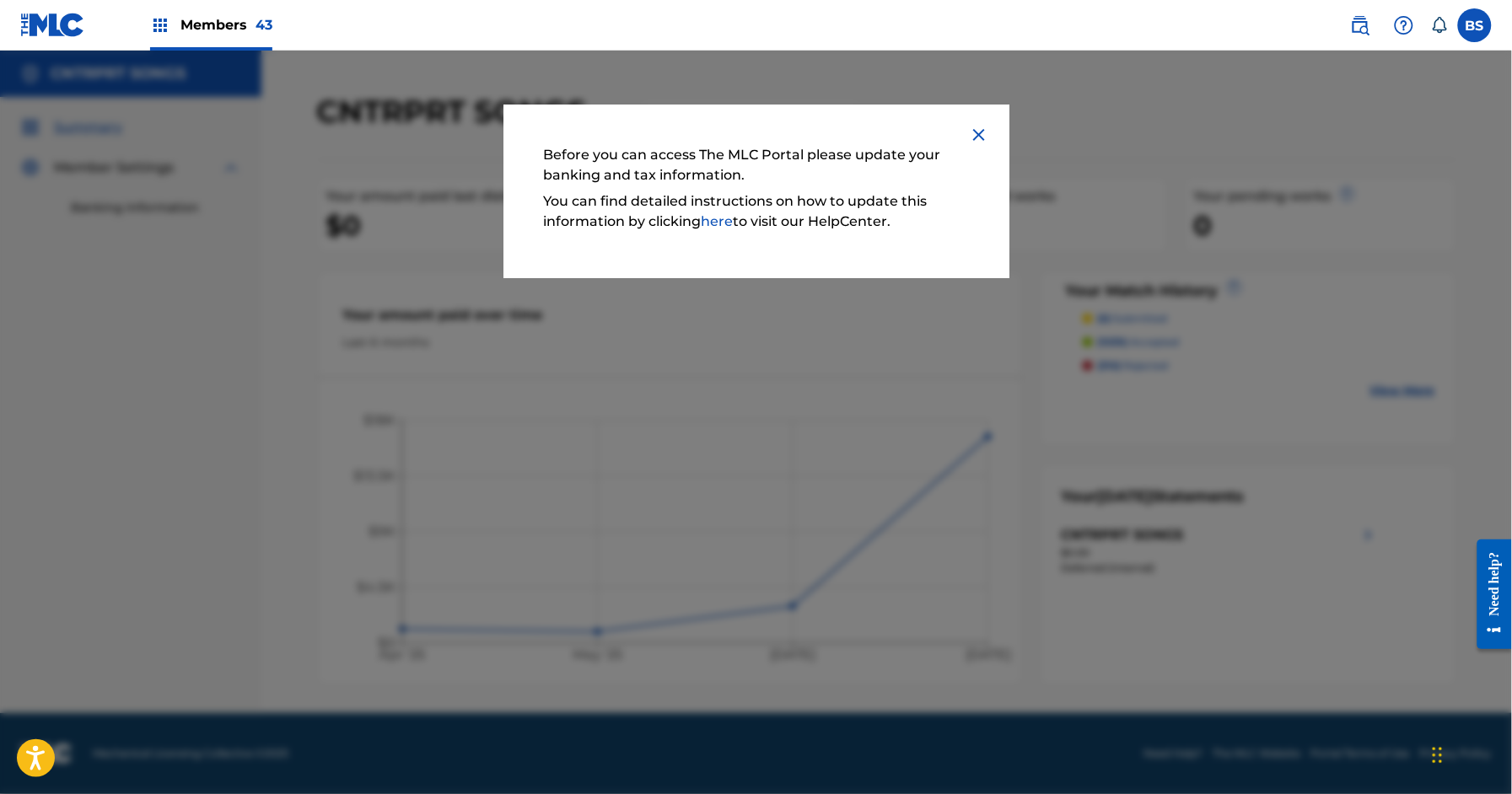
click at [983, 134] on img at bounding box center [979, 135] width 20 height 20
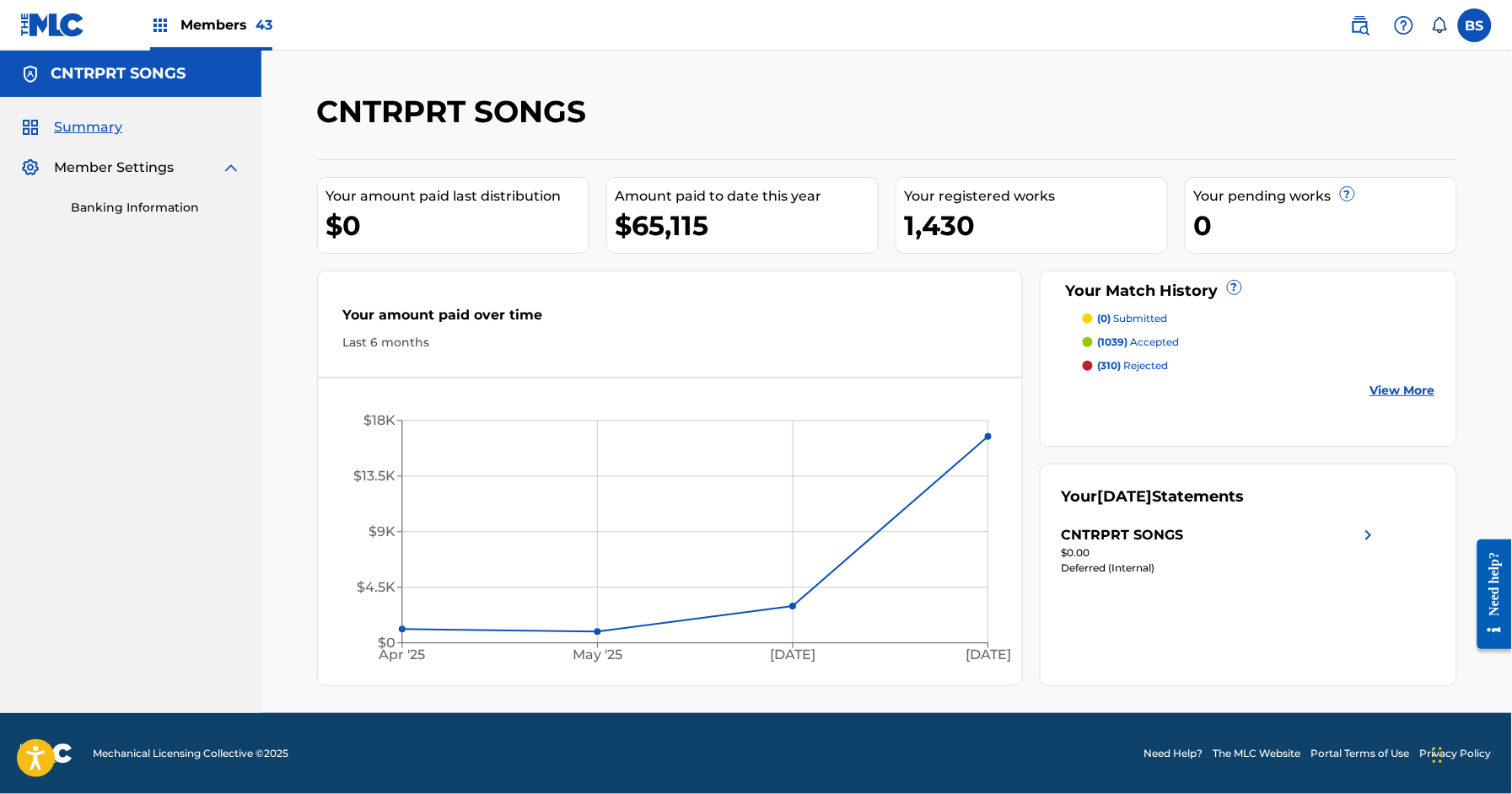
click at [1364, 30] on img at bounding box center [1361, 26] width 20 height 20
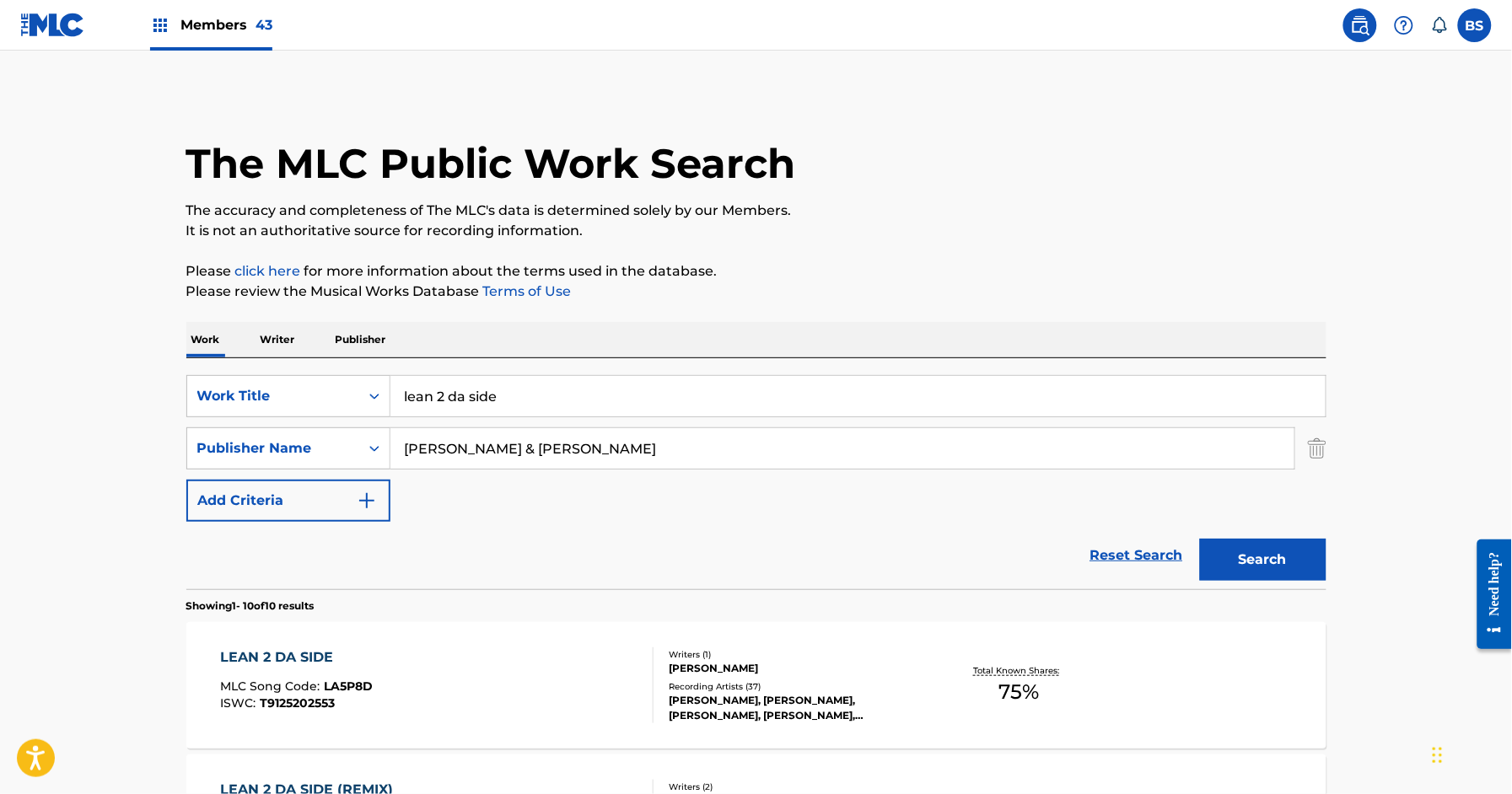
click at [732, 664] on div "[PERSON_NAME]" at bounding box center [796, 668] width 254 height 15
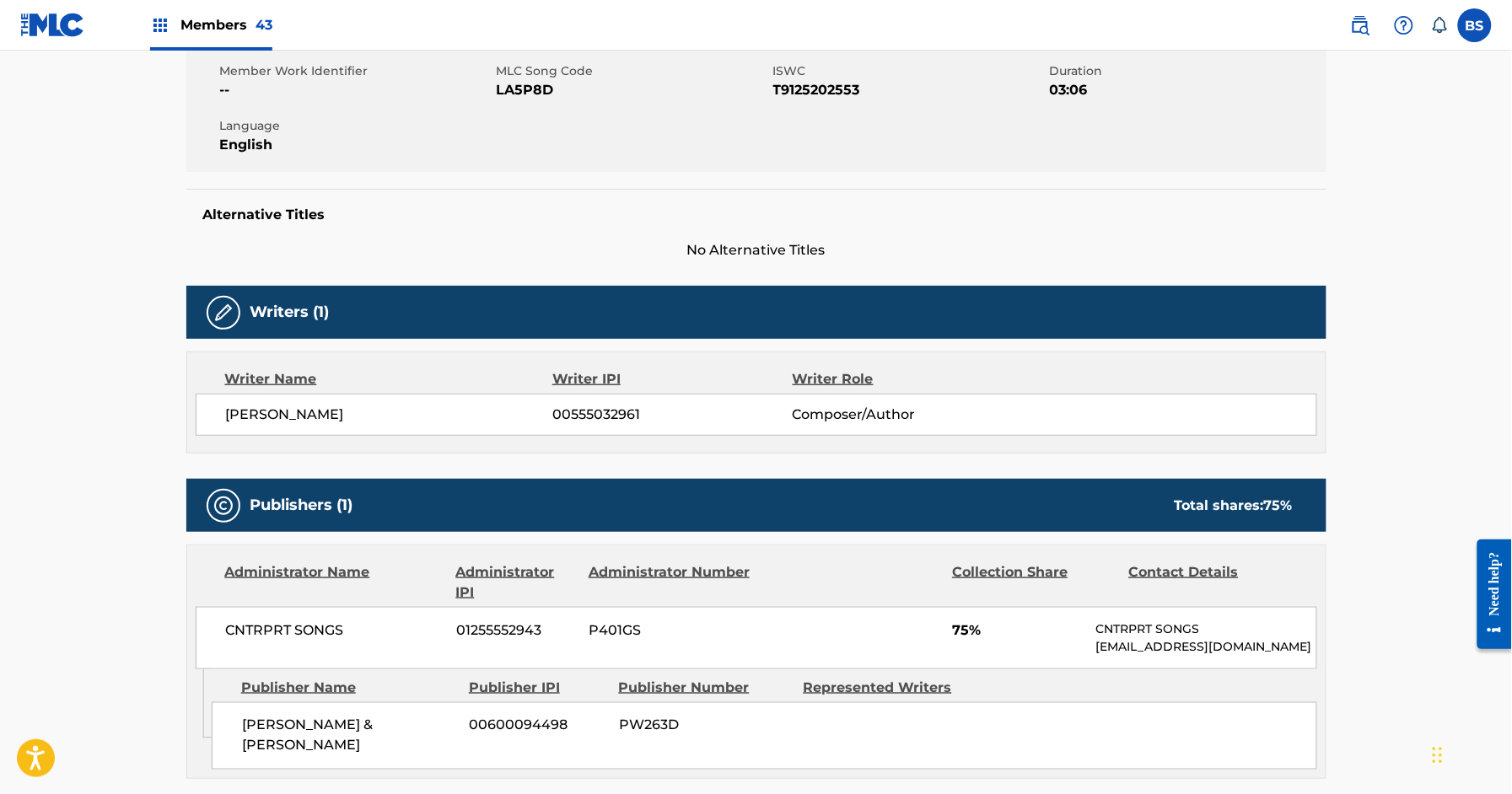
scroll to position [508, 0]
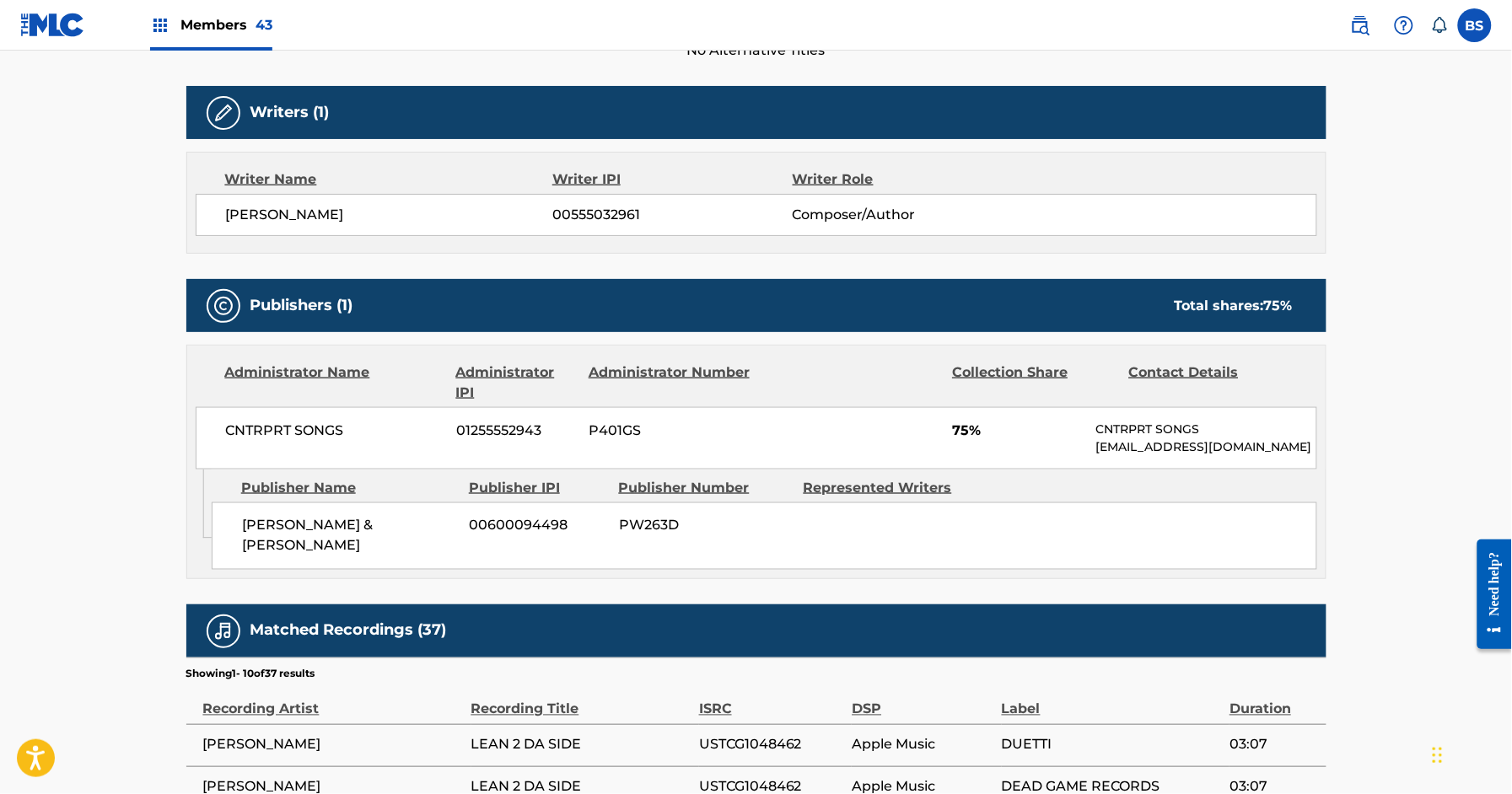
click at [601, 431] on span "P401GS" at bounding box center [670, 431] width 163 height 20
copy span "P401GS"
